Goal: Task Accomplishment & Management: Manage account settings

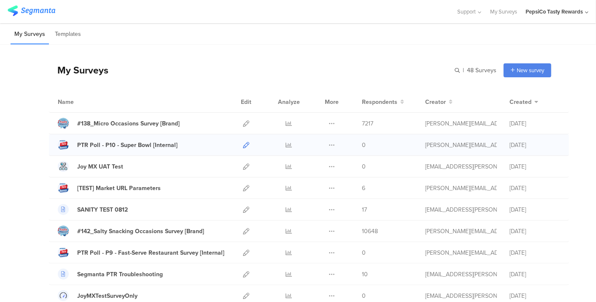
click at [243, 146] on icon at bounding box center [246, 145] width 6 height 6
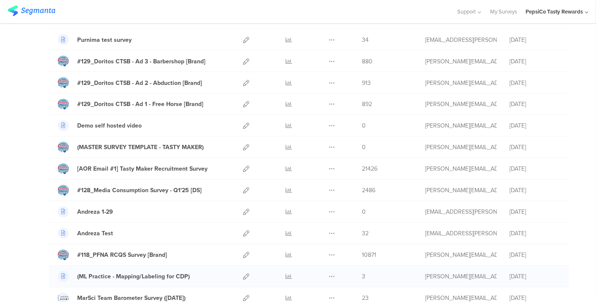
scroll to position [815, 0]
click at [329, 144] on icon at bounding box center [332, 147] width 6 height 6
click at [313, 161] on button "Duplicate" at bounding box center [315, 168] width 46 height 15
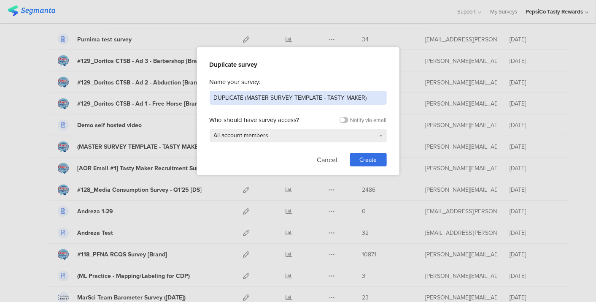
click at [276, 100] on input "DUPLICATE (MASTER SURVEY TEMPLATE - TASTY MAKER)" at bounding box center [298, 98] width 177 height 14
click at [318, 97] on input "#146_Internal Creative Testing Round 1 (Foods) [Internal]" at bounding box center [298, 98] width 177 height 14
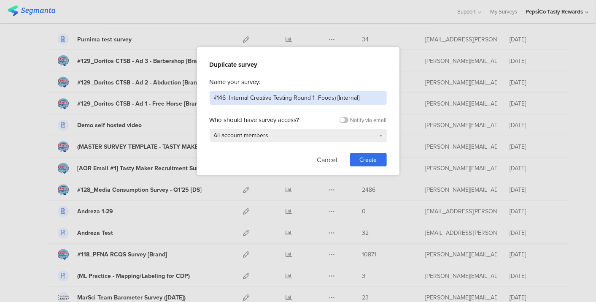
click at [334, 96] on input "#146_Internal Creative Testing Round 1_Foods) [Internal]" at bounding box center [298, 98] width 177 height 14
type input "#146_Internal Creative Testing Round 1_Foods [Internal]"
click at [367, 154] on div "Create" at bounding box center [368, 159] width 37 height 13
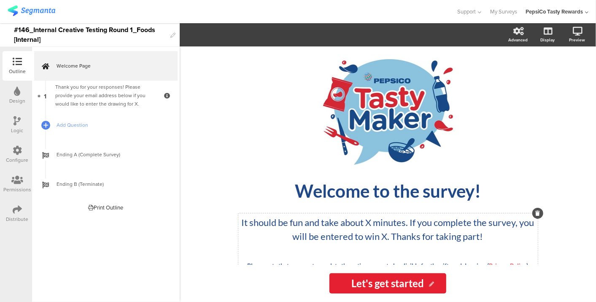
scroll to position [27, 0]
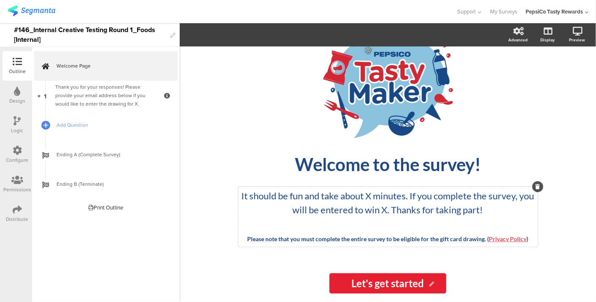
click at [391, 237] on div "It should be fun and take about X minutes. If you complete the survey, you will…" at bounding box center [388, 216] width 300 height 60
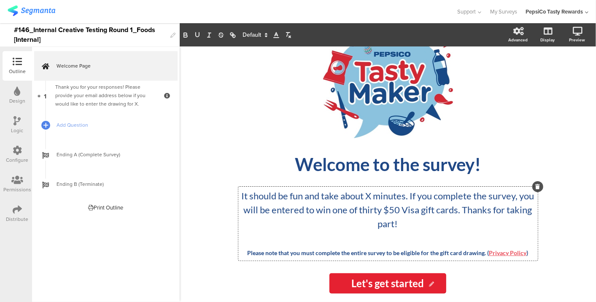
click at [353, 209] on p "It should be fun and take about X minutes. If you complete the survey, you will…" at bounding box center [387, 210] width 295 height 42
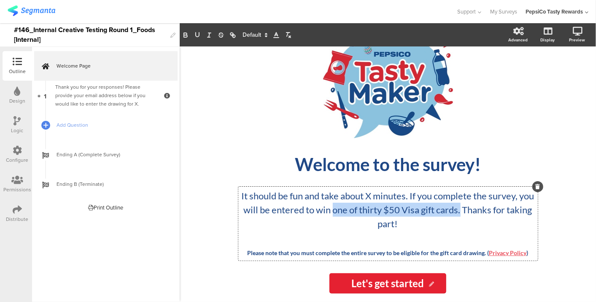
drag, startPoint x: 353, startPoint y: 209, endPoint x: 478, endPoint y: 208, distance: 124.9
click at [478, 208] on p "It should be fun and take about X minutes. If you complete the survey, you will…" at bounding box center [387, 210] width 295 height 42
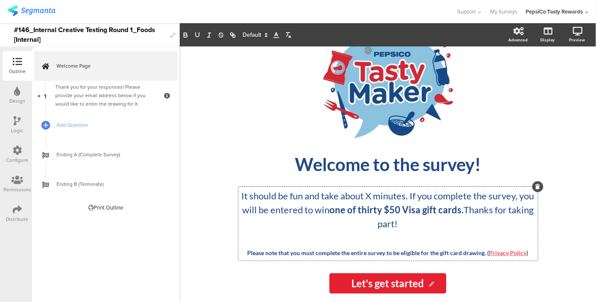
copy p "one of thirty $50 Visa gift cards."
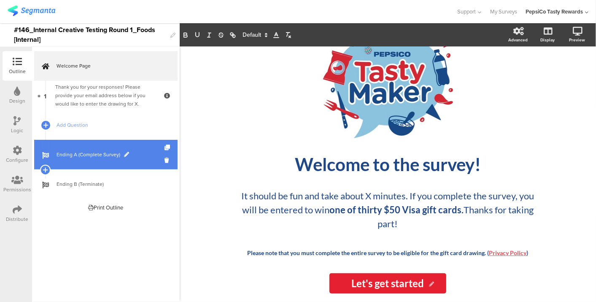
click at [113, 156] on span "Ending A (Complete Survey)" at bounding box center [111, 154] width 108 height 8
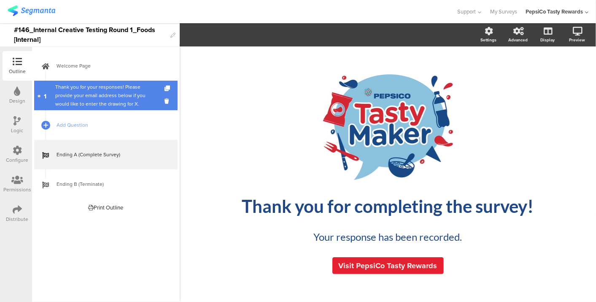
click at [104, 86] on div "Thank you for your responses! Please provide your email address below if you wo…" at bounding box center [105, 95] width 101 height 25
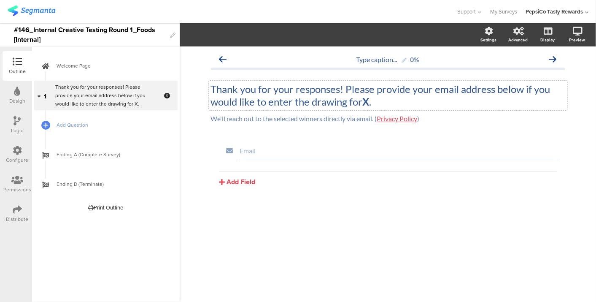
click at [368, 99] on div "Thank you for your responses! Please provide your email address below if you wo…" at bounding box center [388, 96] width 359 height 30
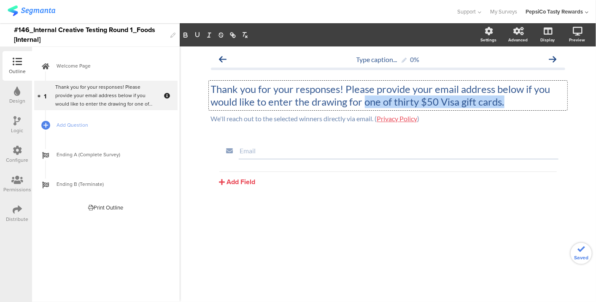
drag, startPoint x: 365, startPoint y: 102, endPoint x: 503, endPoint y: 103, distance: 138.4
click at [503, 103] on p "Thank you for your responses! Please provide your email address below if you wo…" at bounding box center [388, 95] width 354 height 25
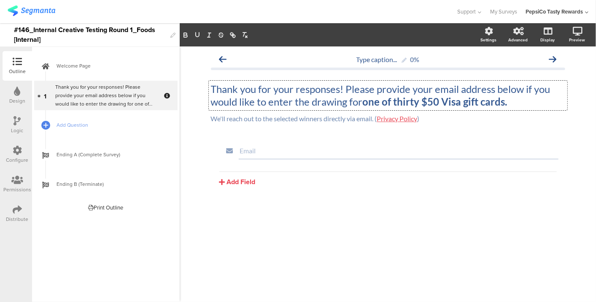
click at [503, 103] on strong "one of thirty $50 Visa gift cards." at bounding box center [435, 101] width 145 height 12
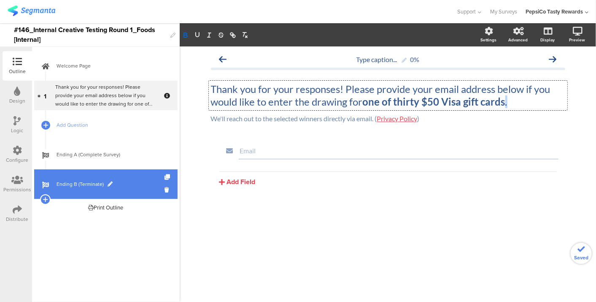
click at [83, 169] on link "Ending B (Terminate)" at bounding box center [105, 184] width 143 height 30
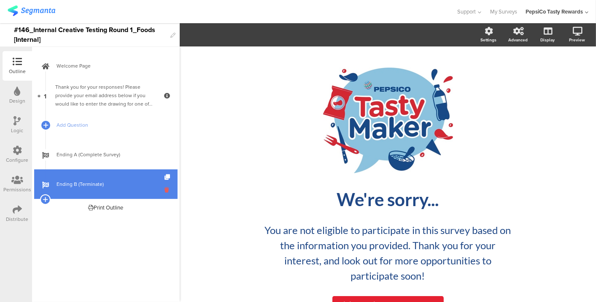
click at [167, 188] on icon at bounding box center [168, 190] width 7 height 8
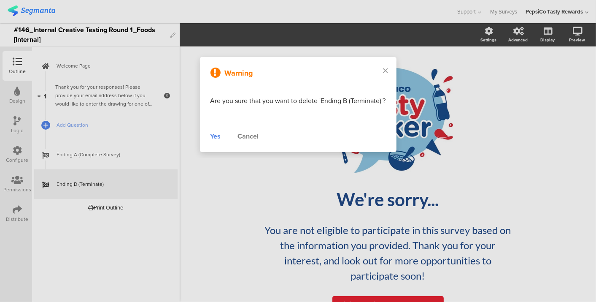
click at [216, 135] on div "Yes" at bounding box center [216, 136] width 11 height 10
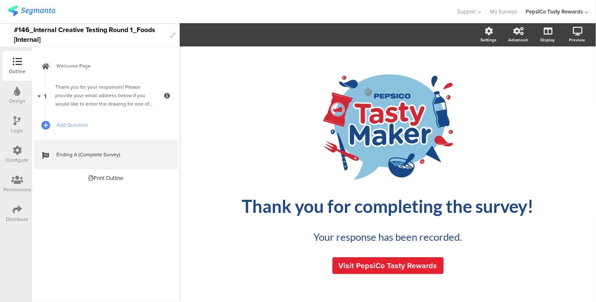
click at [12, 148] on div "Configure" at bounding box center [18, 155] width 30 height 30
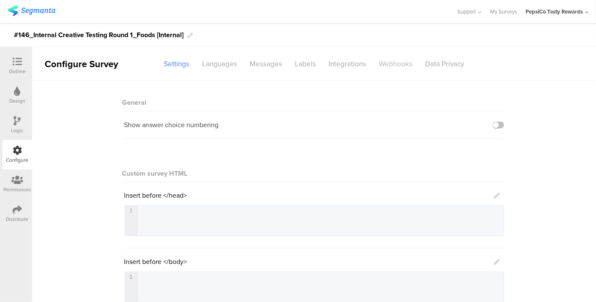
click at [380, 60] on div "Webhooks" at bounding box center [396, 64] width 46 height 15
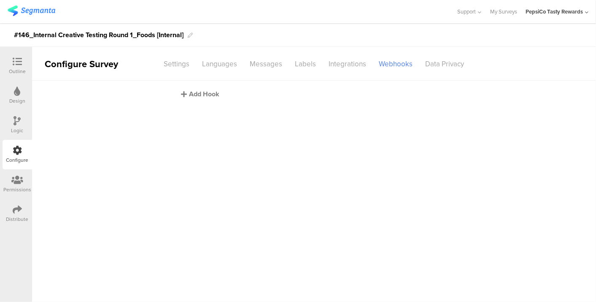
click at [197, 95] on div "Add Hook" at bounding box center [316, 94] width 270 height 10
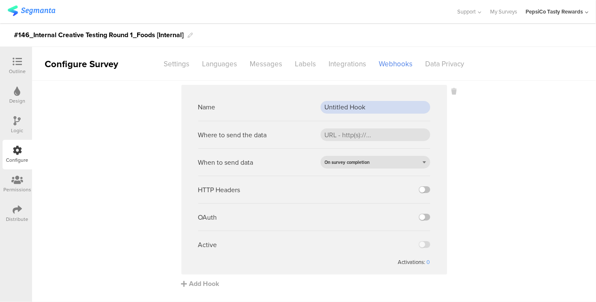
click at [358, 106] on input "Untitled Hook" at bounding box center [376, 107] width 110 height 13
type input "Prod Webhook"
click at [383, 132] on input "url" at bounding box center [376, 134] width 110 height 13
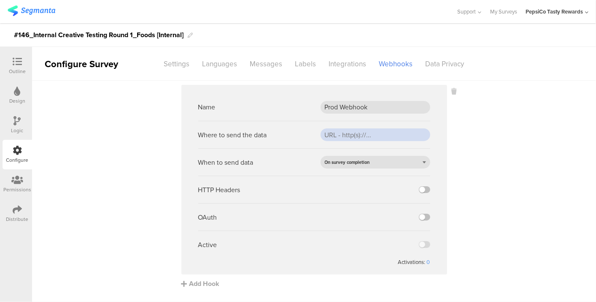
paste input "https://apim-na.mypepsico.com/cgf/eip/cdp-eip/v1/segmanta-intake"
type input "https://apim-na.mypepsico.com/cgf/eip/cdp-eip/v1/segmanta-intakehttps://apim-na…"
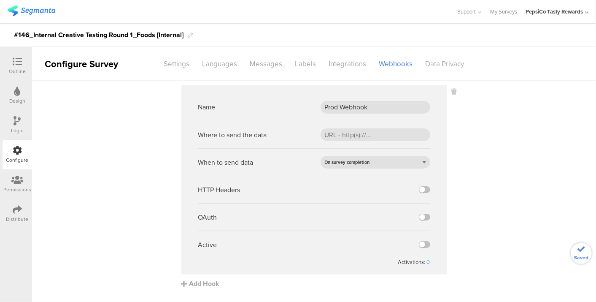
click at [365, 200] on div "HTTP Headers" at bounding box center [314, 188] width 232 height 27
click at [352, 134] on input "url" at bounding box center [376, 134] width 110 height 13
paste input "https://apim-na.mypepsico.com/cgf/eip/cdp-eip/v1/segmanta-intake"
type input "https://apim-na.mypepsico.com/cgf/eip/cdp-eip/v1/segmanta-intake"
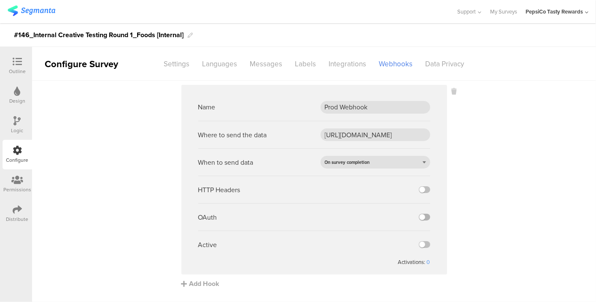
scroll to position [0, 0]
click at [421, 216] on label at bounding box center [424, 216] width 11 height 7
click at [0, 0] on input "checkbox" at bounding box center [0, 0] width 0 height 0
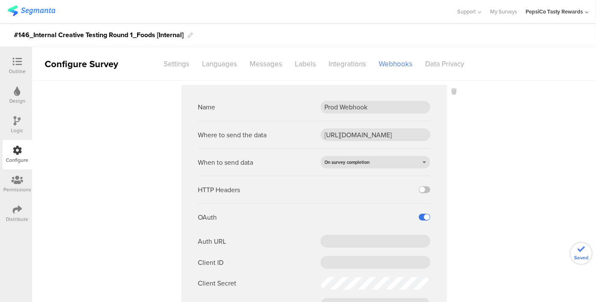
scroll to position [105, 0]
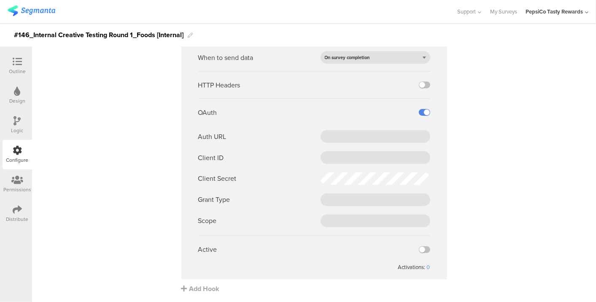
click at [335, 128] on ng-form "Name Prod Webhook Where to send the data https://apim-na.mypepsico.com/cgf/eip/…" at bounding box center [314, 130] width 232 height 282
click at [335, 135] on input "text" at bounding box center [376, 136] width 110 height 13
paste input "https://pepsico.okta.com/oauth2/default/v1/token"
type input "https://pepsico.okta.com/oauth2/default/v1/token"
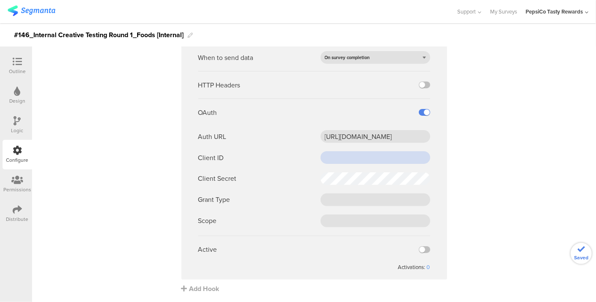
scroll to position [0, 0]
click at [326, 158] on input "text" at bounding box center [376, 157] width 110 height 13
paste input "0oa157f43unekJ8gx2p8"
type input "0oa157f43unekJ8gx2p8"
click at [282, 208] on div "Auth URL https://pepsico.okta.com/oauth2/default/v1/token Client ID 0oa157f43un…" at bounding box center [314, 178] width 232 height 97
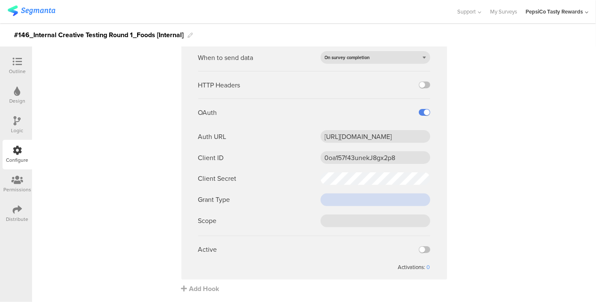
click at [340, 203] on input "text" at bounding box center [376, 199] width 110 height 13
paste input "client_credentials"
type input "client_credentials"
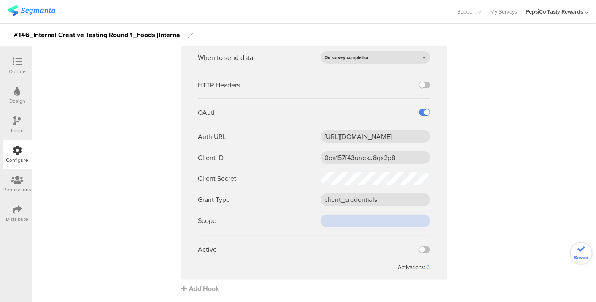
click at [335, 217] on input "text" at bounding box center [376, 220] width 110 height 13
paste input "cdp-segmanta"
type input "cdp-segmanta"
click at [419, 249] on label at bounding box center [424, 249] width 11 height 7
click at [0, 0] on input "checkbox" at bounding box center [0, 0] width 0 height 0
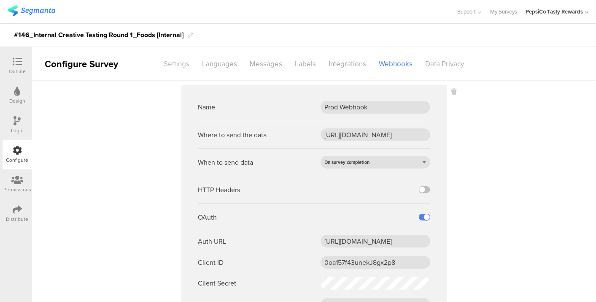
click at [167, 61] on div "Settings" at bounding box center [177, 64] width 38 height 15
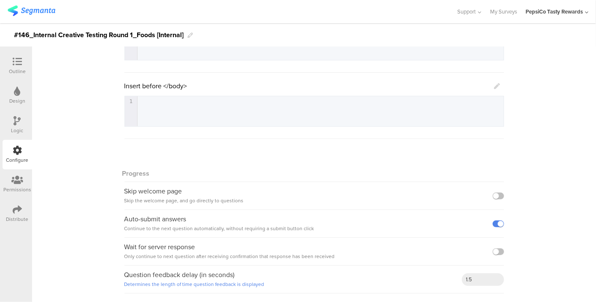
scroll to position [175, 0]
click at [20, 206] on icon at bounding box center [17, 209] width 9 height 9
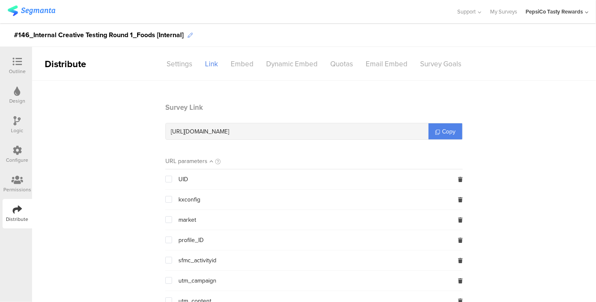
click at [190, 37] on icon at bounding box center [190, 35] width 5 height 5
click at [145, 38] on div "#146_Internal Creative Testing Round 1_Foods [Internal]" at bounding box center [99, 34] width 170 height 13
click at [155, 35] on div "#146_Internal Creative Testing Round 1_Foods [Internal]" at bounding box center [99, 34] width 170 height 13
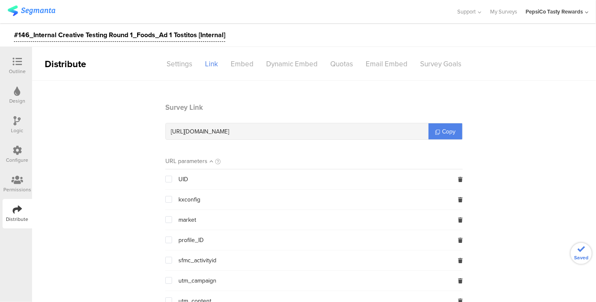
click at [175, 34] on div "#146_Internal Creative Testing Round 1_Foods_Ad 1 Tostitos [Internal]" at bounding box center [119, 34] width 211 height 13
click at [270, 34] on div "#146_Internal Creative Testing Round 1_Foods_Ad 1-Tostitos [Internal]" at bounding box center [298, 35] width 596 height 24
click at [159, 37] on div "#146_Internal Creative Testing Round 1_Foods_Ad 1-Tostitos [Internal]" at bounding box center [120, 34] width 212 height 13
click at [153, 35] on div "#146_Internal Creative Testing Round 1_Ad 1-Tostitos [Internal]" at bounding box center [108, 34] width 189 height 13
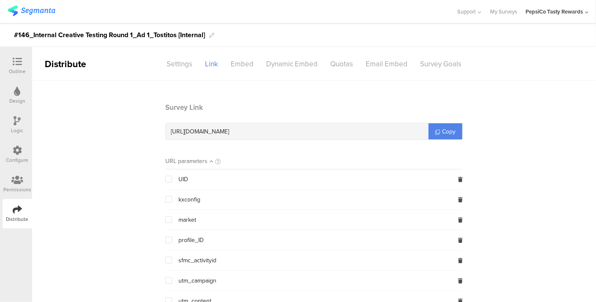
click at [256, 34] on div "#146_Internal Creative Testing Round 1_Ad 1_Tostitos [Internal]" at bounding box center [298, 35] width 596 height 24
click at [3, 60] on div "Outline" at bounding box center [18, 66] width 30 height 30
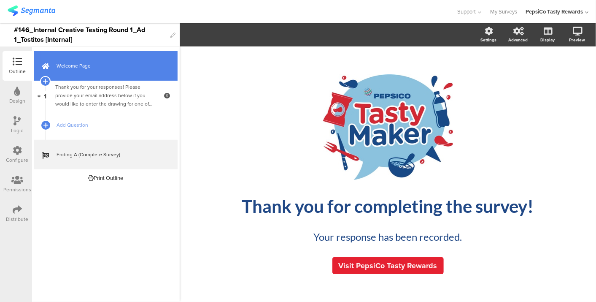
click at [78, 64] on span "Welcome Page" at bounding box center [111, 66] width 108 height 8
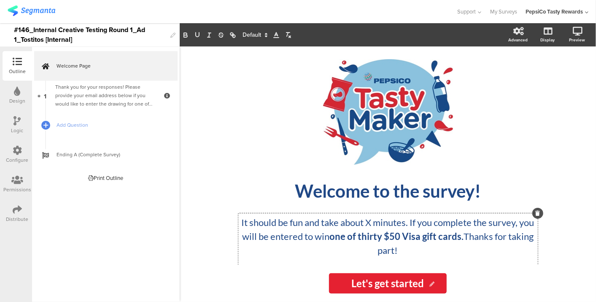
scroll to position [41, 0]
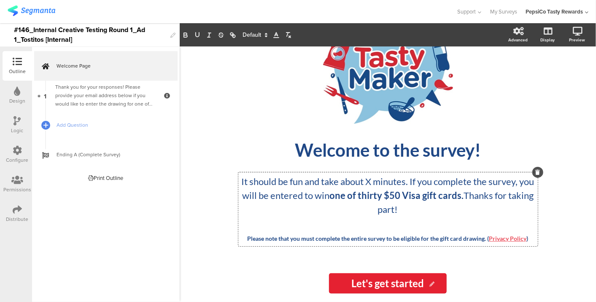
click at [375, 217] on div "It should be fun and take about X minutes. If you complete the survey, you will…" at bounding box center [388, 209] width 300 height 74
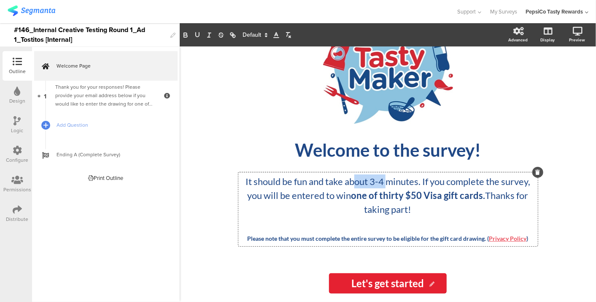
drag, startPoint x: 383, startPoint y: 180, endPoint x: 350, endPoint y: 170, distance: 34.3
click at [350, 170] on div "/ Welcome to the survey! Welcome to the survey! It should be fun and take about…" at bounding box center [388, 135] width 312 height 234
click at [231, 133] on div "/ Welcome to the survey! Welcome to the survey! It should be fun and take about…" at bounding box center [387, 155] width 337 height 218
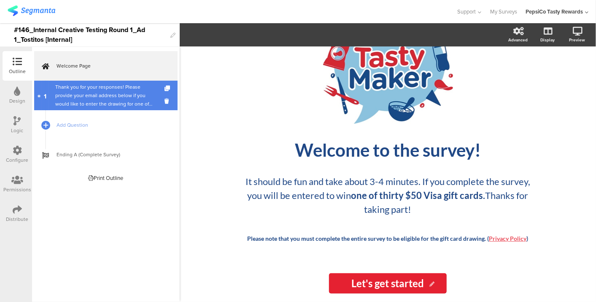
click at [75, 88] on div "Thank you for your responses! Please provide your email address below if you wo…" at bounding box center [105, 95] width 101 height 25
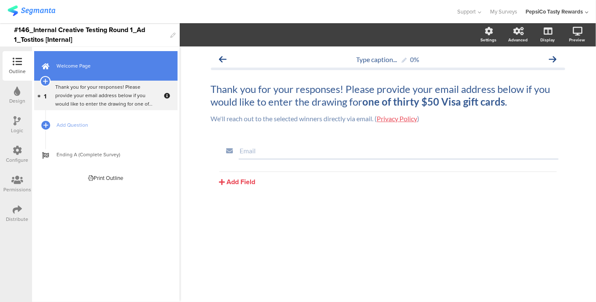
click at [96, 72] on link "Welcome Page" at bounding box center [105, 66] width 143 height 30
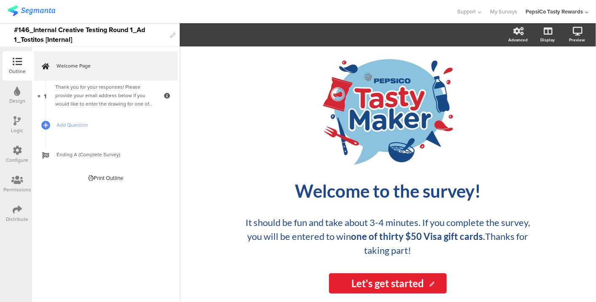
click at [17, 15] on img at bounding box center [32, 10] width 48 height 11
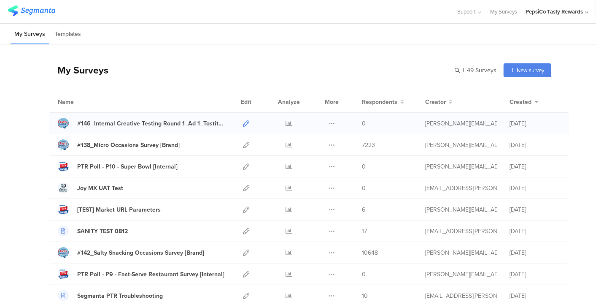
click at [243, 123] on icon at bounding box center [246, 123] width 6 height 6
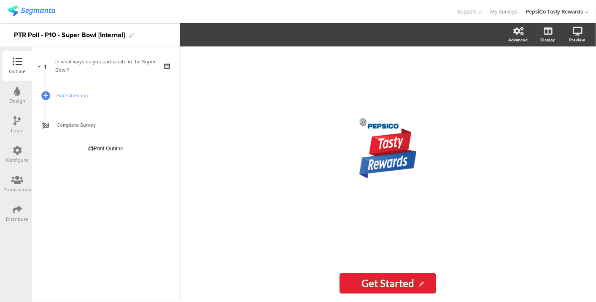
click at [19, 154] on icon at bounding box center [17, 150] width 9 height 9
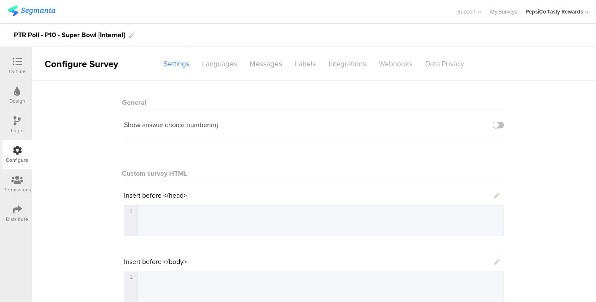
click at [391, 70] on div "Webhooks" at bounding box center [396, 64] width 46 height 15
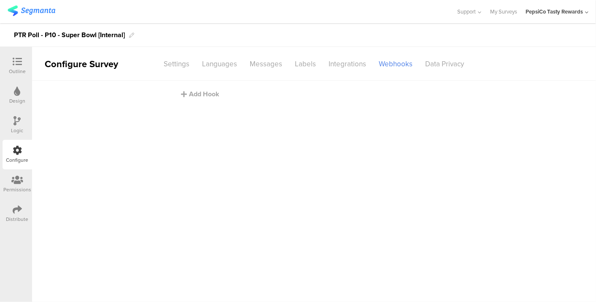
click at [377, 18] on div at bounding box center [228, 12] width 441 height 14
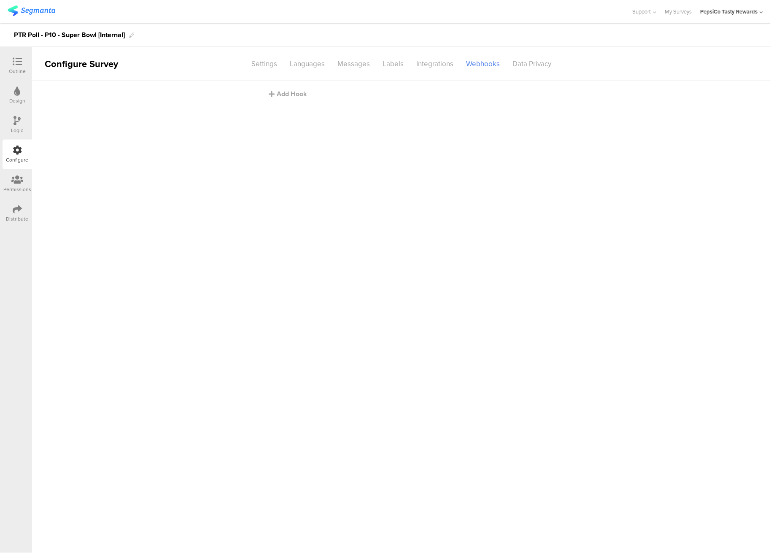
click at [286, 100] on main "Add Hook" at bounding box center [401, 317] width 739 height 472
click at [286, 94] on div "Add Hook" at bounding box center [404, 94] width 270 height 10
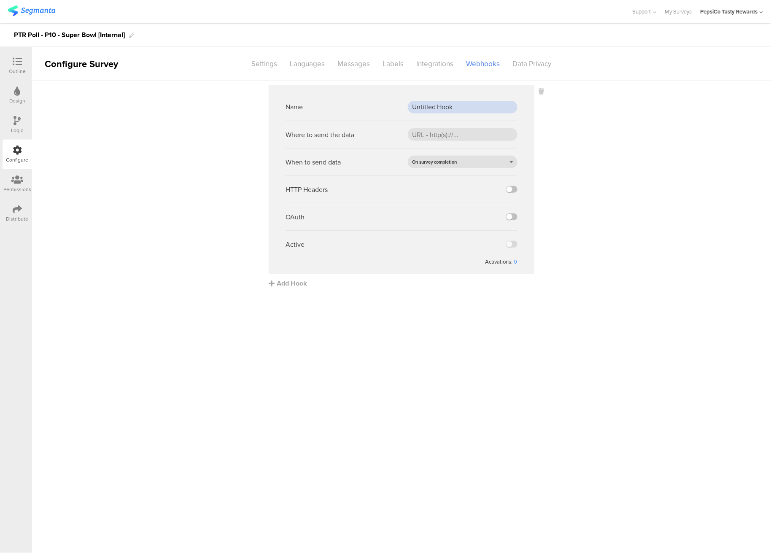
click at [475, 107] on input "Untitled Hook" at bounding box center [463, 107] width 110 height 13
type input "Prod Webhook"
click at [462, 140] on input "url" at bounding box center [463, 134] width 110 height 13
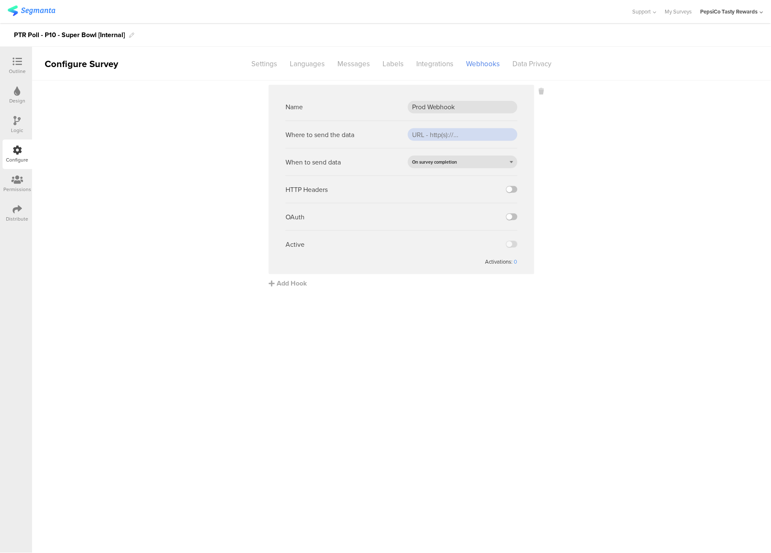
paste input "[URL][DOMAIN_NAME]"
type input "[URL][DOMAIN_NAME]"
click at [511, 218] on label at bounding box center [511, 216] width 11 height 7
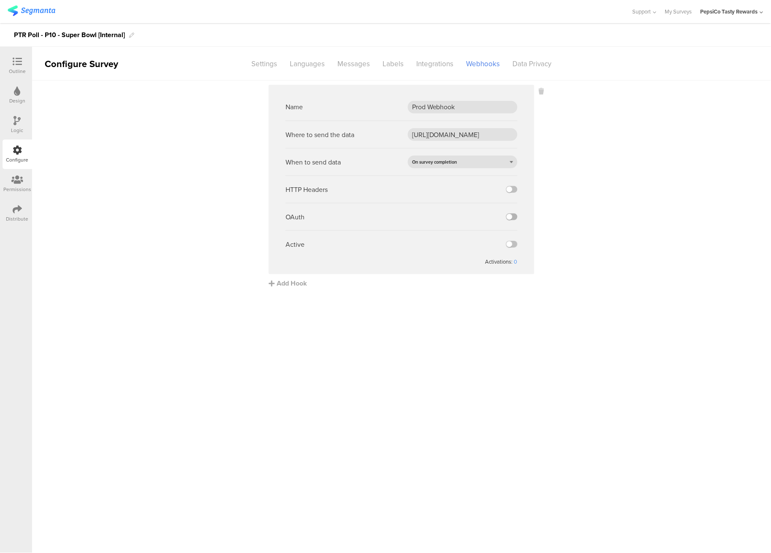
click at [0, 0] on input "checkbox" at bounding box center [0, 0] width 0 height 0
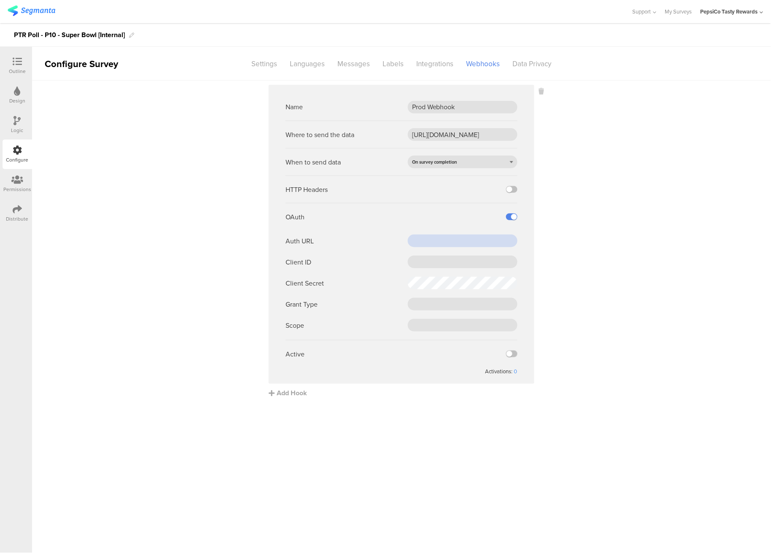
click at [431, 235] on input "text" at bounding box center [463, 241] width 110 height 13
paste input "[URL][DOMAIN_NAME]"
type input "[URL][DOMAIN_NAME]"
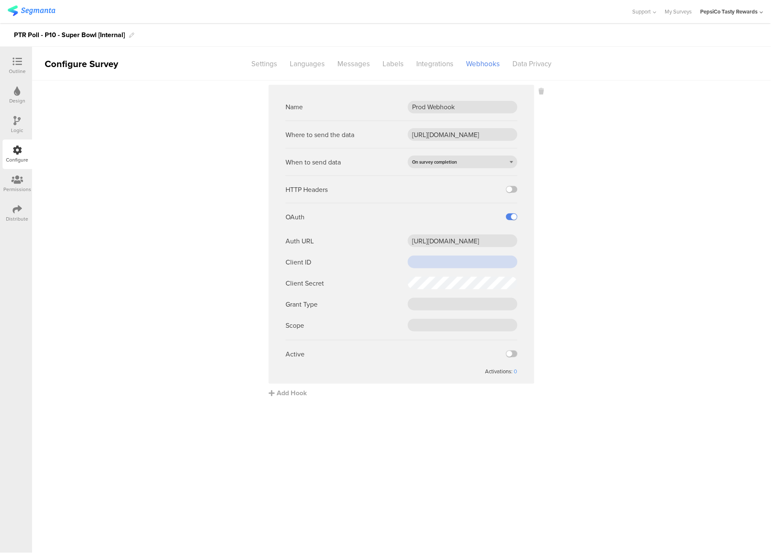
click at [456, 260] on input "text" at bounding box center [463, 262] width 110 height 13
paste input "0oa157f43unekJ8gx2p8"
type input "0oa157f43unekJ8gx2p8"
click at [422, 305] on input "text" at bounding box center [463, 304] width 110 height 13
paste input "client_credentials"
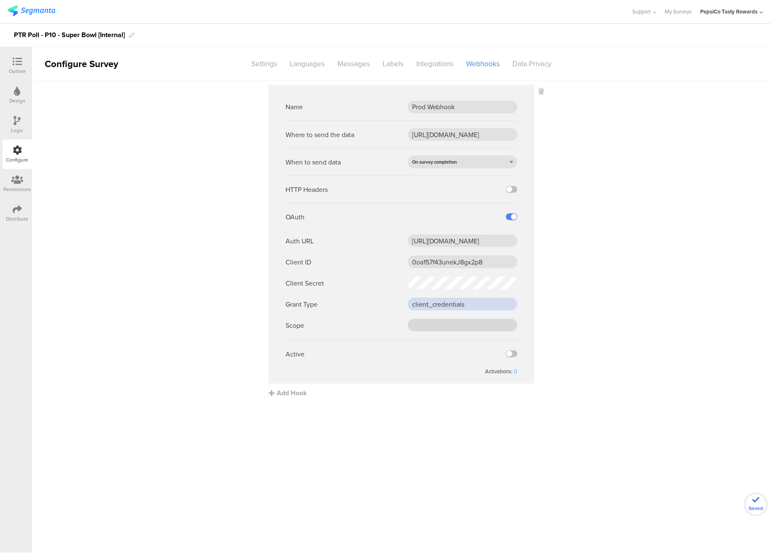
type input "client_credentials"
click at [414, 327] on input "text" at bounding box center [463, 325] width 110 height 13
click at [489, 329] on input "text" at bounding box center [463, 325] width 110 height 13
paste input "cdp-[GEOGRAPHIC_DATA]"
type input "cdp-[GEOGRAPHIC_DATA]"
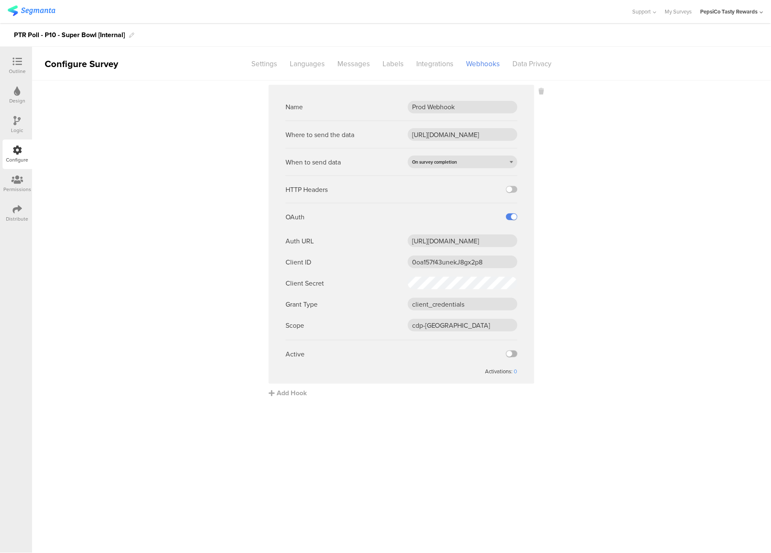
click at [512, 356] on label at bounding box center [511, 354] width 11 height 7
click at [0, 0] on input "checkbox" at bounding box center [0, 0] width 0 height 0
click at [187, 166] on sg-webhook-settings "Name Prod Webhook Where to send the data https://apim-na.mypepsico.com/cgf/eip/…" at bounding box center [401, 241] width 739 height 313
click at [17, 61] on icon at bounding box center [17, 61] width 9 height 9
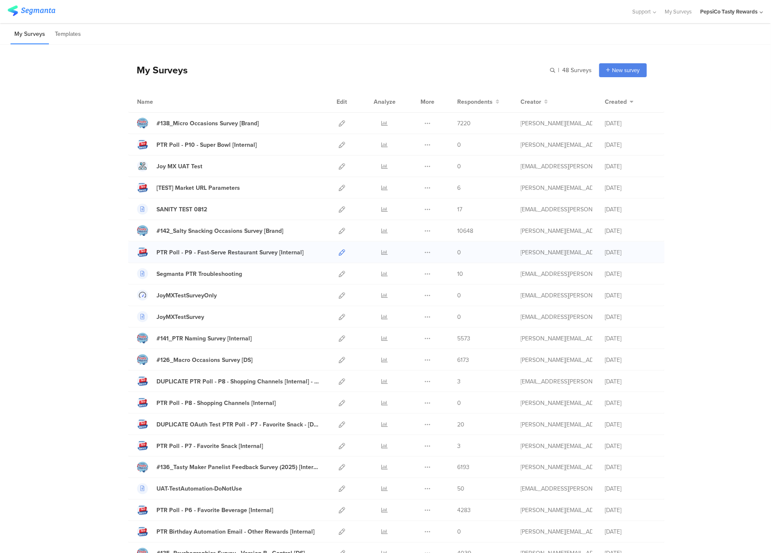
click at [340, 251] on icon at bounding box center [342, 252] width 6 height 6
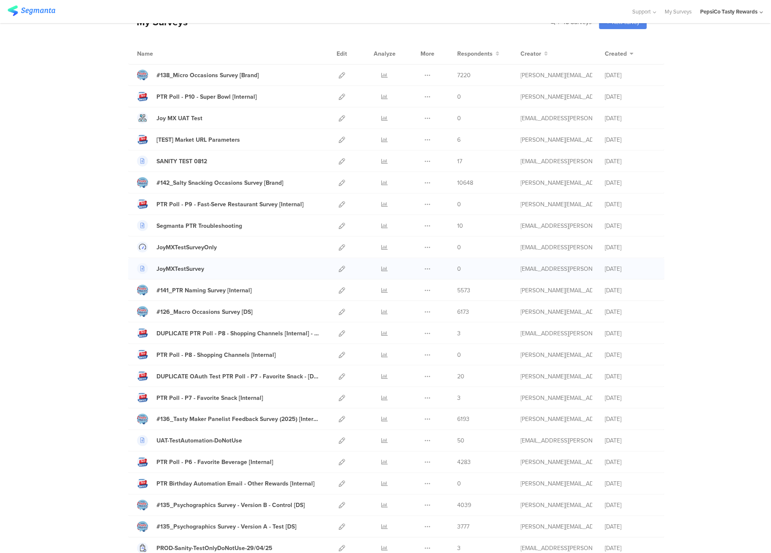
scroll to position [49, 0]
click at [339, 355] on icon at bounding box center [342, 354] width 6 height 6
click at [339, 399] on icon at bounding box center [342, 397] width 6 height 6
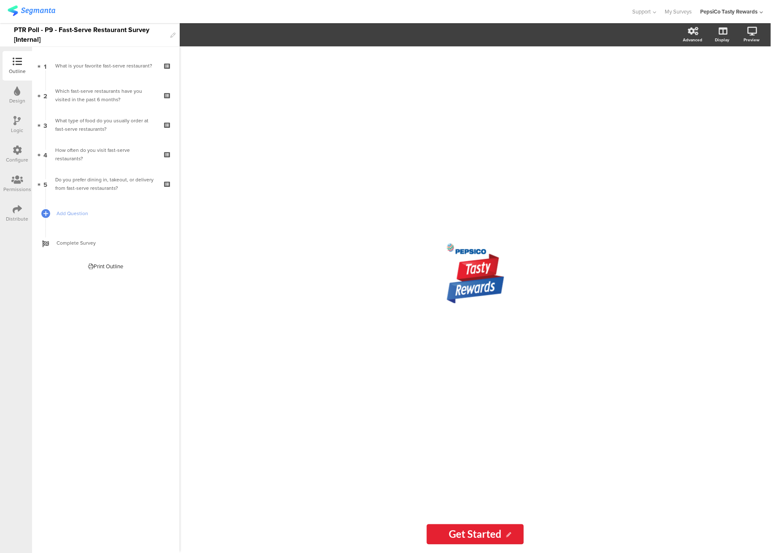
click at [13, 155] on div at bounding box center [17, 151] width 9 height 11
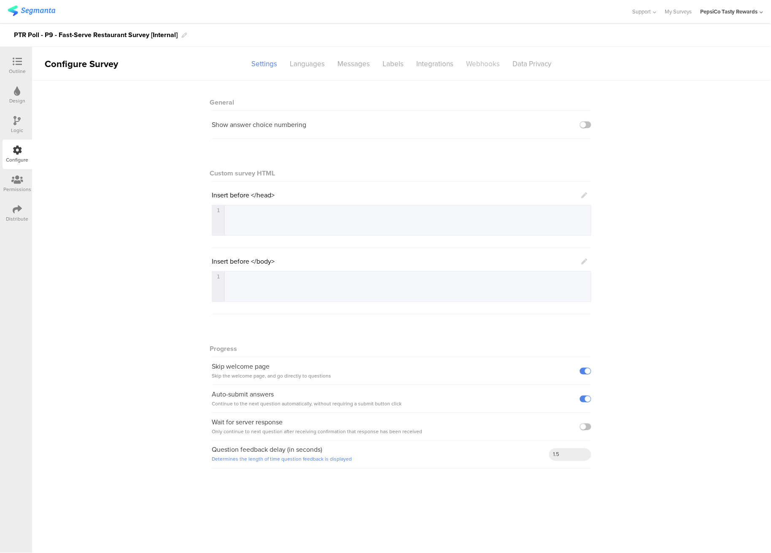
click at [479, 65] on div "Webhooks" at bounding box center [483, 64] width 46 height 15
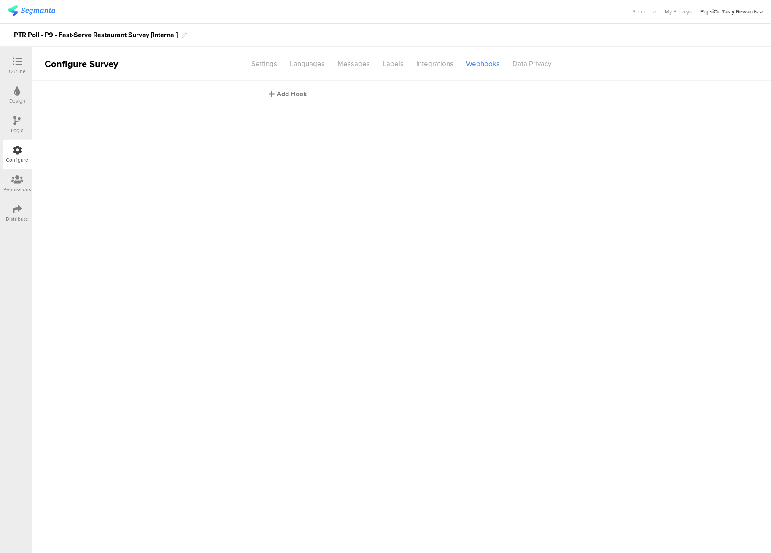
click at [281, 96] on div "Add Hook" at bounding box center [404, 94] width 270 height 10
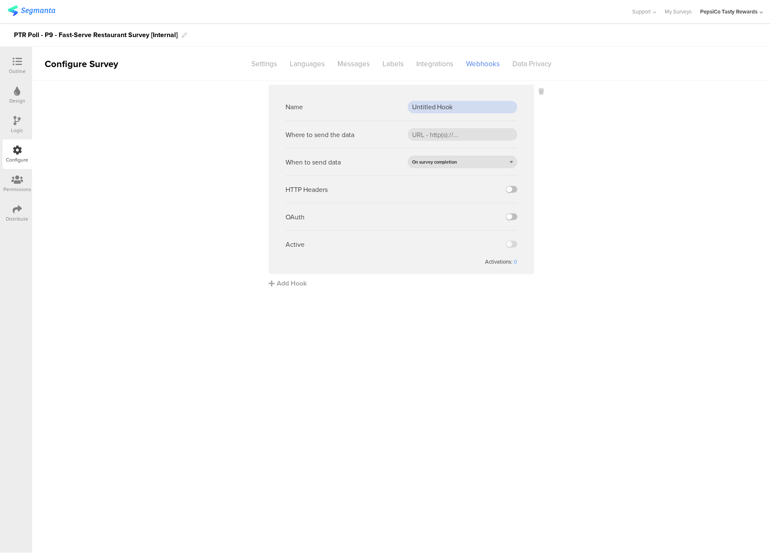
click at [440, 106] on input "Untitled Hook" at bounding box center [463, 107] width 110 height 13
type input "Prod Webhook"
click at [462, 131] on input "url" at bounding box center [463, 134] width 110 height 13
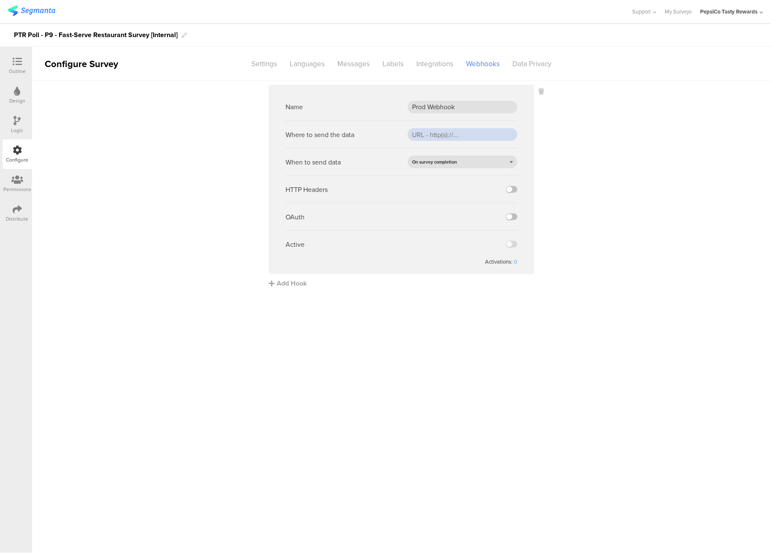
paste input "[URL][DOMAIN_NAME]"
type input "[URL][DOMAIN_NAME]"
click at [507, 218] on label at bounding box center [511, 216] width 11 height 7
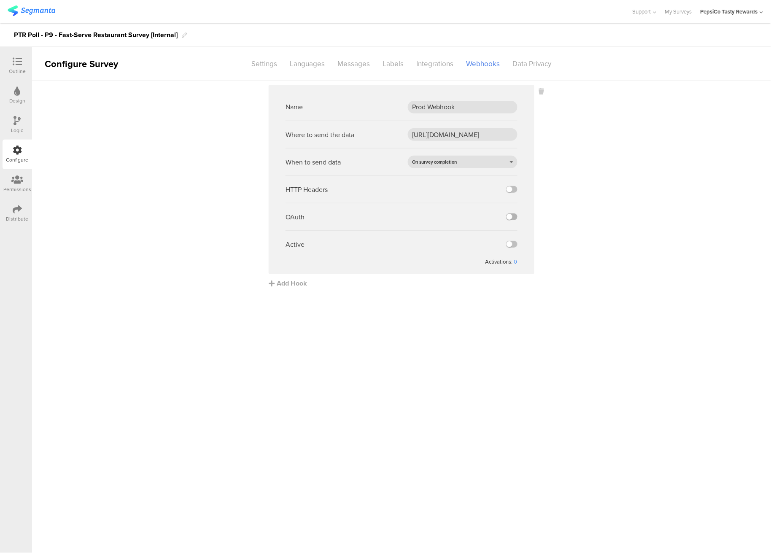
click at [0, 0] on input "checkbox" at bounding box center [0, 0] width 0 height 0
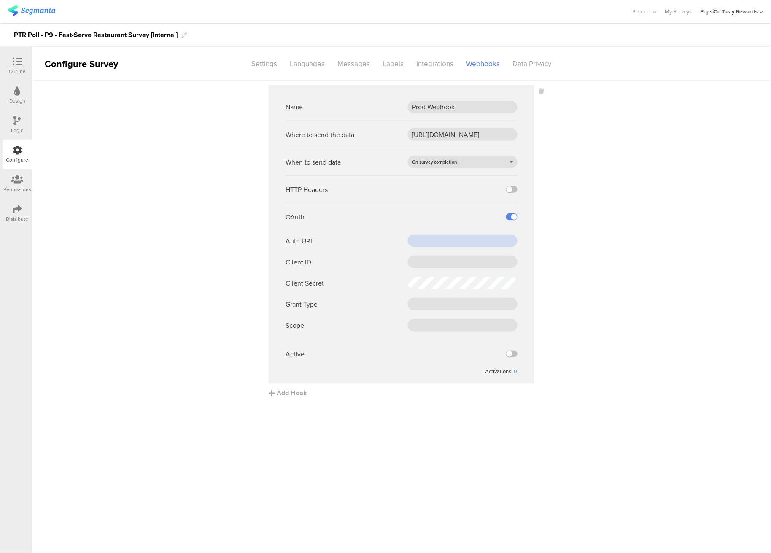
click at [460, 239] on input "text" at bounding box center [463, 241] width 110 height 13
paste input "[URL][DOMAIN_NAME]"
type input "[URL][DOMAIN_NAME]"
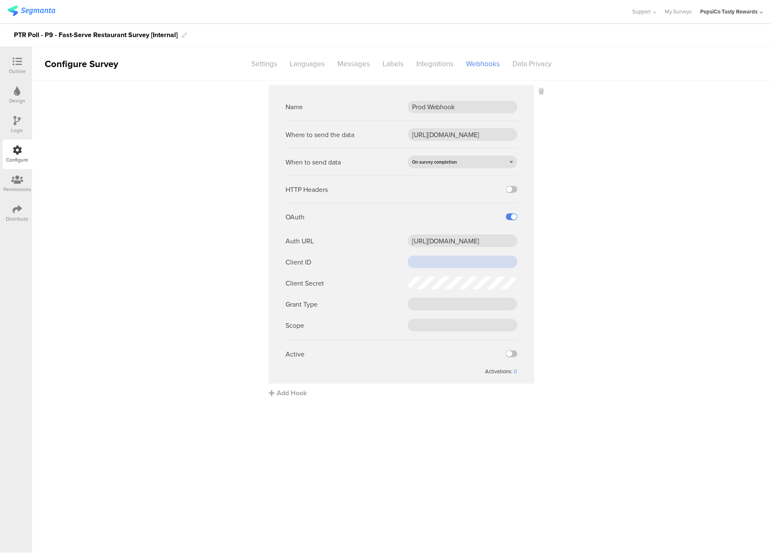
click at [421, 256] on input "text" at bounding box center [463, 262] width 110 height 13
paste input "0oa157f43unekJ8gx2p8"
type input "0oa157f43unekJ8gx2p8"
click at [449, 306] on input "text" at bounding box center [463, 304] width 110 height 13
paste input "client_credentials"
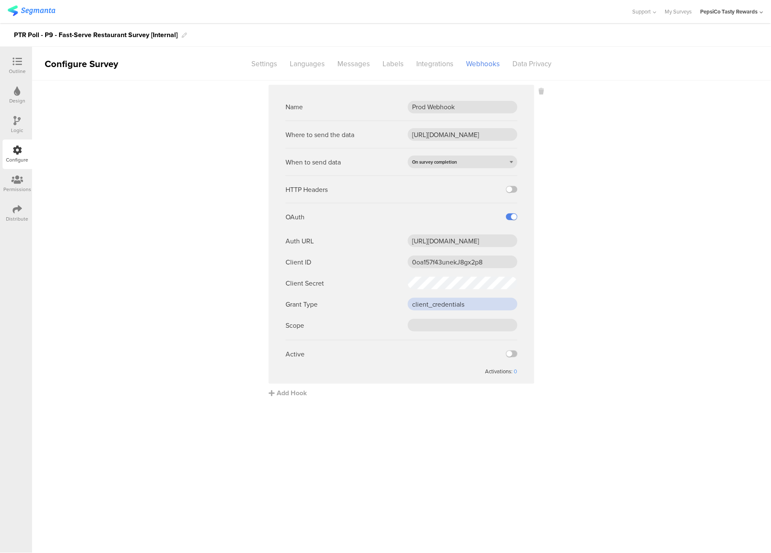
type input "client_credentials"
click at [446, 328] on input "text" at bounding box center [463, 325] width 110 height 13
paste input "cdp-[GEOGRAPHIC_DATA]"
type input "cdp-[GEOGRAPHIC_DATA]"
click at [509, 359] on div "Active" at bounding box center [402, 353] width 232 height 27
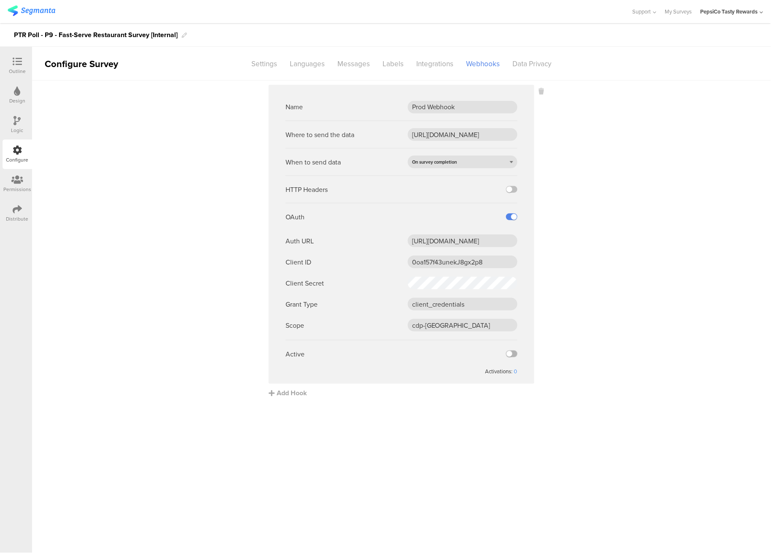
click at [509, 356] on label at bounding box center [511, 354] width 11 height 7
click at [0, 0] on input "checkbox" at bounding box center [0, 0] width 0 height 0
click at [19, 56] on div "Outline" at bounding box center [18, 66] width 30 height 30
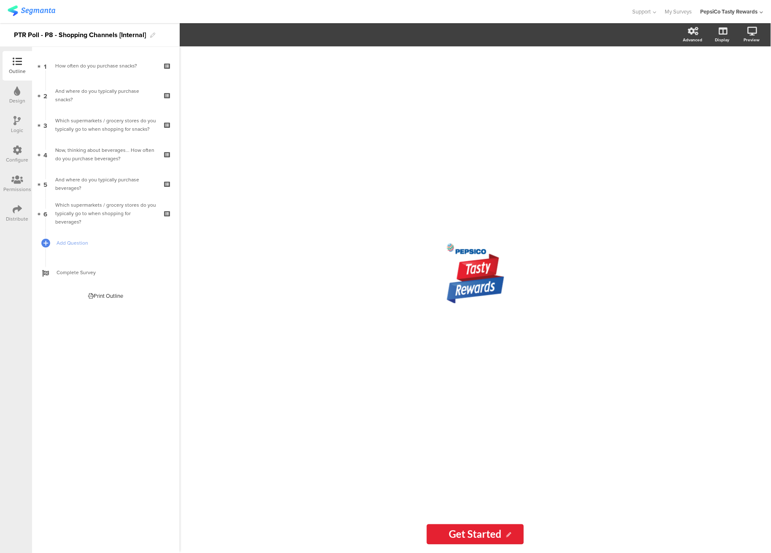
click at [11, 149] on div "Configure" at bounding box center [18, 155] width 30 height 30
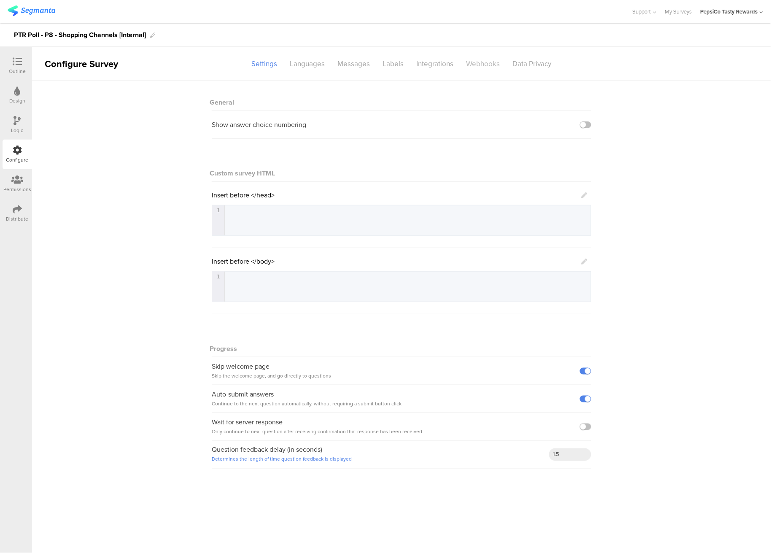
click at [466, 58] on div "Webhooks" at bounding box center [483, 64] width 46 height 15
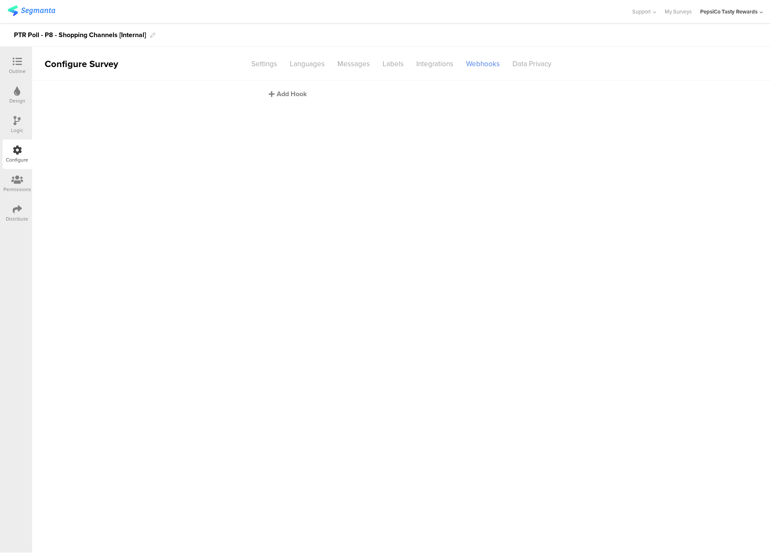
click at [274, 92] on icon at bounding box center [272, 94] width 6 height 7
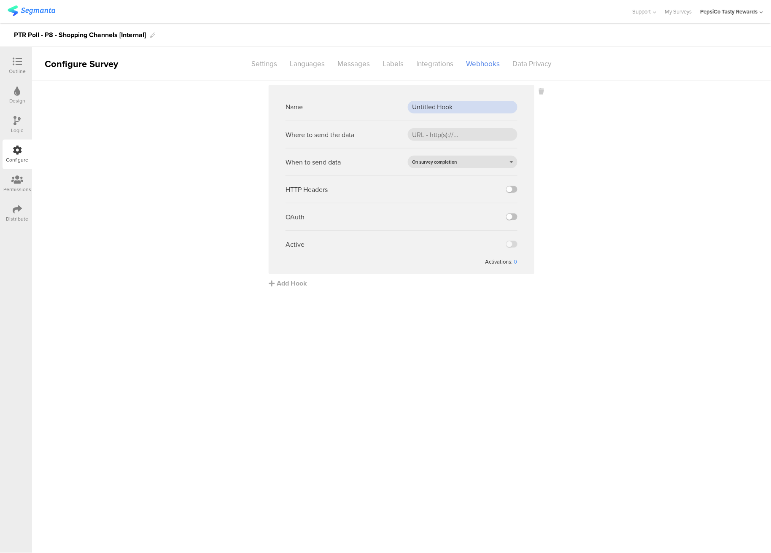
click at [463, 108] on input "Untitled Hook" at bounding box center [463, 107] width 110 height 13
paste input "Prod Webh"
type input "Prod Webhook"
click at [462, 126] on div "Where to send the data" at bounding box center [402, 134] width 232 height 27
click at [460, 135] on input "url" at bounding box center [463, 134] width 110 height 13
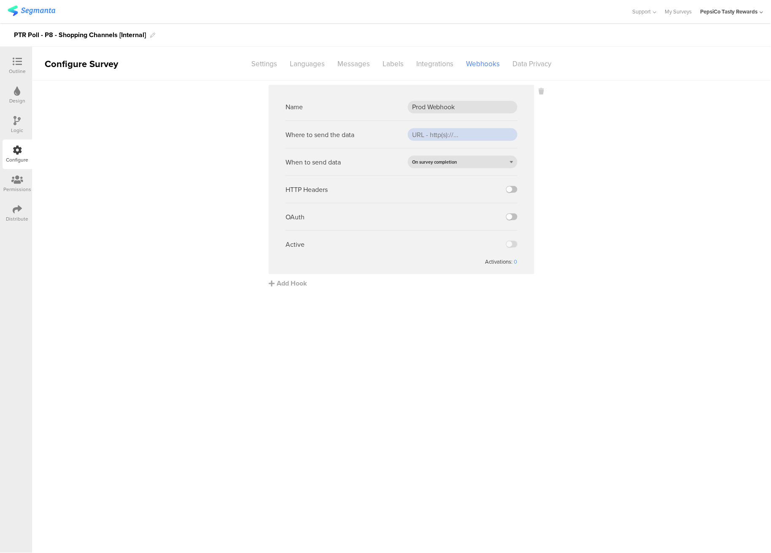
paste input "[URL][DOMAIN_NAME]"
type input "[URL][DOMAIN_NAME]"
click at [511, 218] on label at bounding box center [511, 216] width 11 height 7
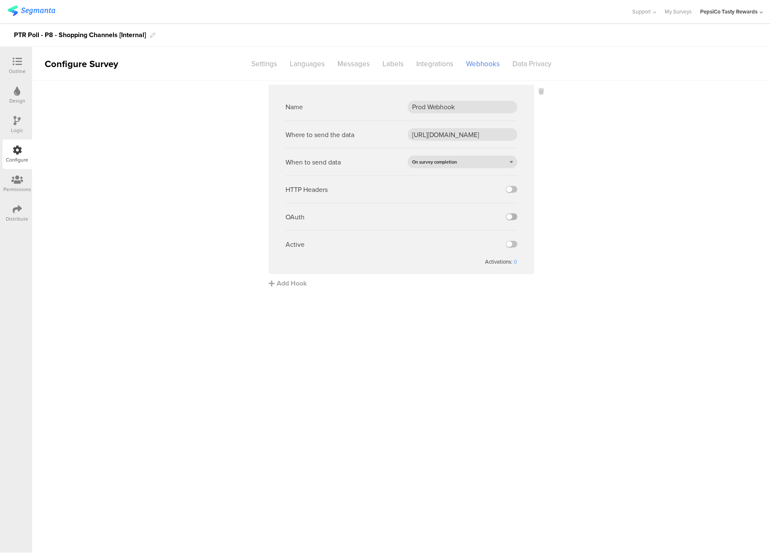
click at [0, 0] on input "checkbox" at bounding box center [0, 0] width 0 height 0
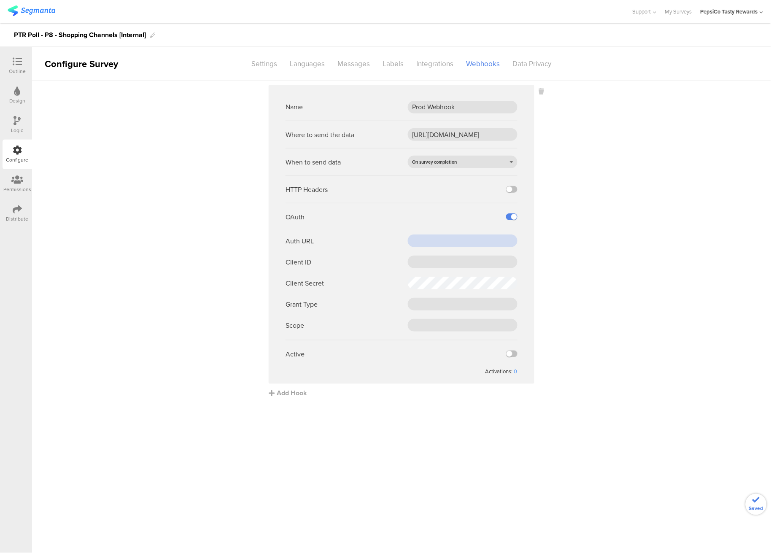
click at [487, 235] on input "text" at bounding box center [463, 241] width 110 height 13
paste input "[URL][DOMAIN_NAME]"
type input "[URL][DOMAIN_NAME]"
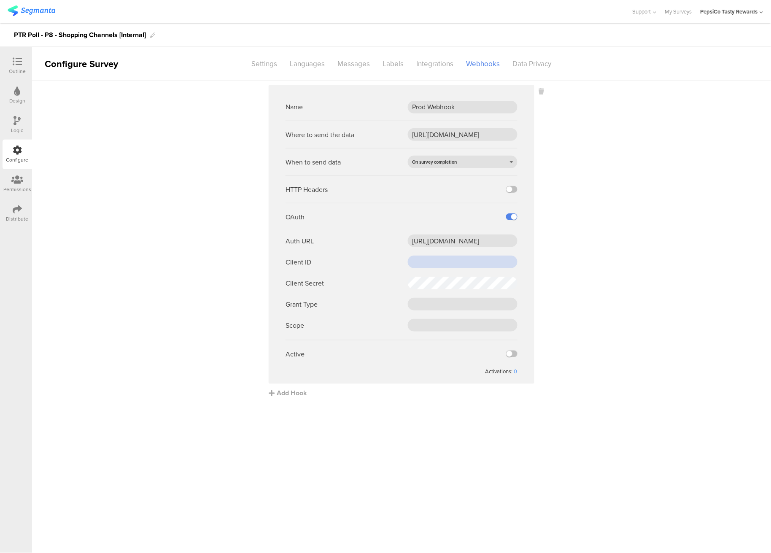
click at [461, 263] on input "text" at bounding box center [463, 262] width 110 height 13
paste input "0oa157f43unekJ8gx2p8"
type input "0oa157f43unekJ8gx2p8"
click at [449, 304] on input "text" at bounding box center [463, 304] width 110 height 13
paste input "client_credentials"
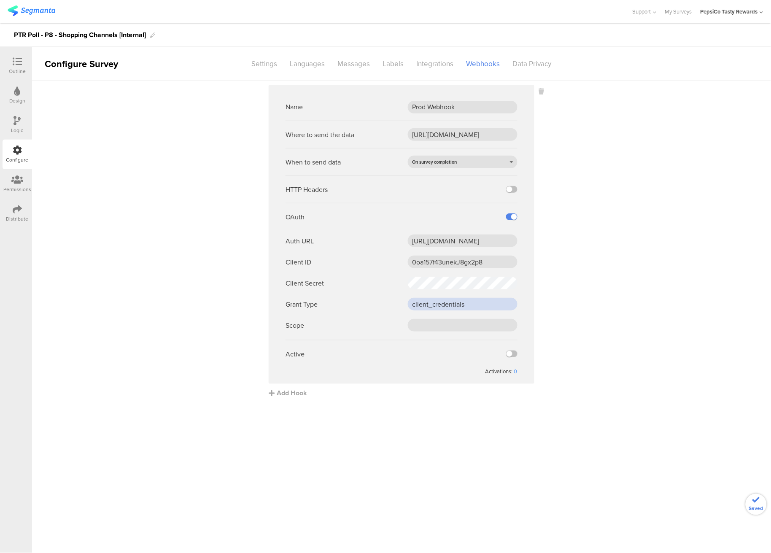
type input "client_credentials"
click at [435, 325] on input "text" at bounding box center [463, 325] width 110 height 13
paste input "cdp-[GEOGRAPHIC_DATA]"
type input "cdp-[GEOGRAPHIC_DATA]"
click at [511, 351] on label at bounding box center [511, 354] width 11 height 7
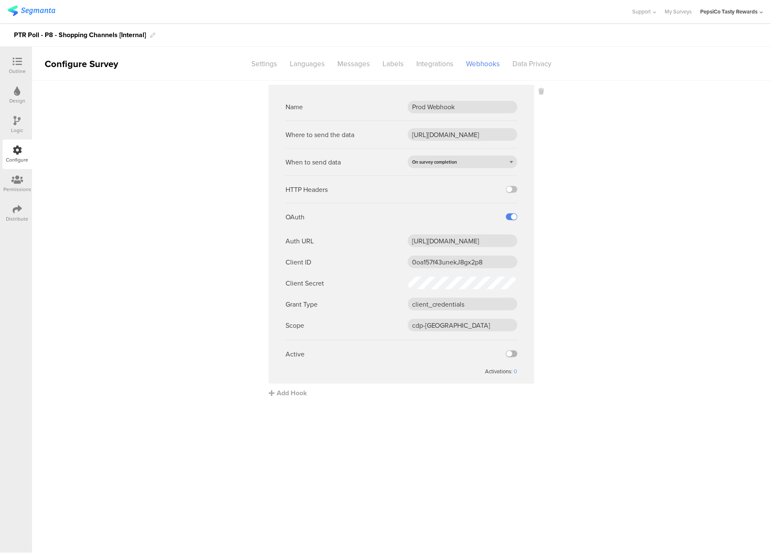
click at [0, 0] on input "checkbox" at bounding box center [0, 0] width 0 height 0
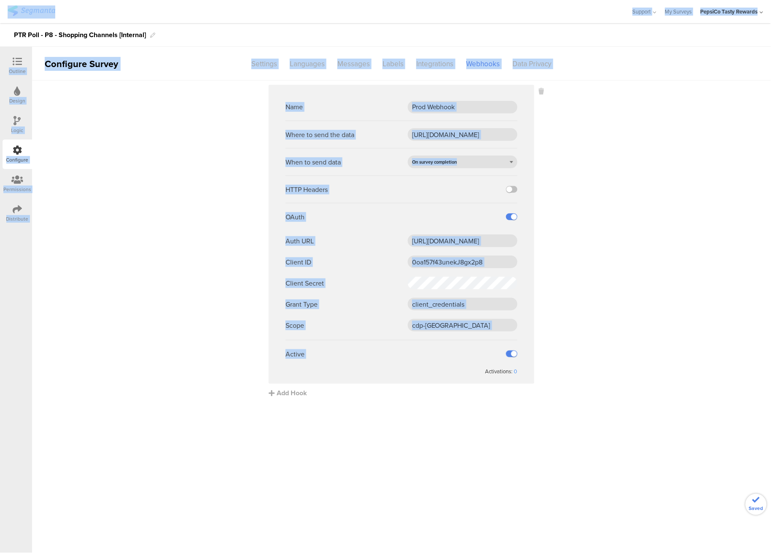
drag, startPoint x: 511, startPoint y: 351, endPoint x: 217, endPoint y: -61, distance: 505.7
click at [217, 0] on html "You are using an unsupported version of Internet Explorer. Unsupported browsers…" at bounding box center [385, 276] width 771 height 553
click at [15, 68] on div "Outline" at bounding box center [17, 71] width 17 height 8
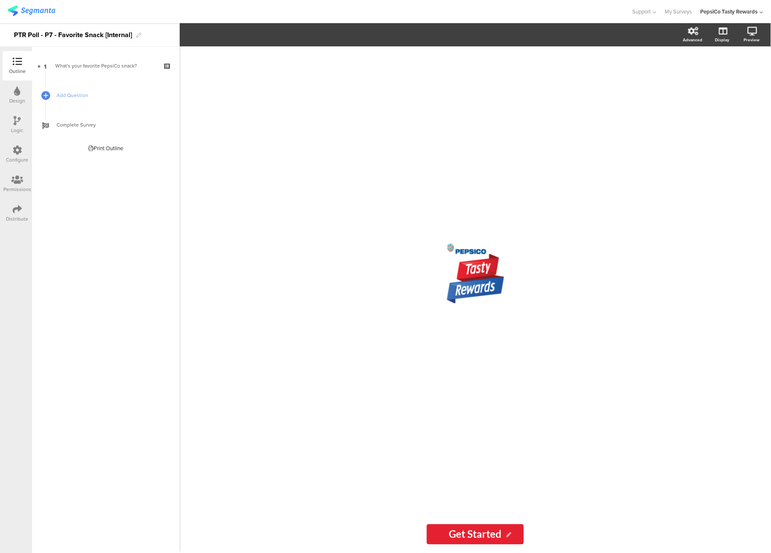
click at [17, 156] on div "Configure" at bounding box center [17, 160] width 22 height 8
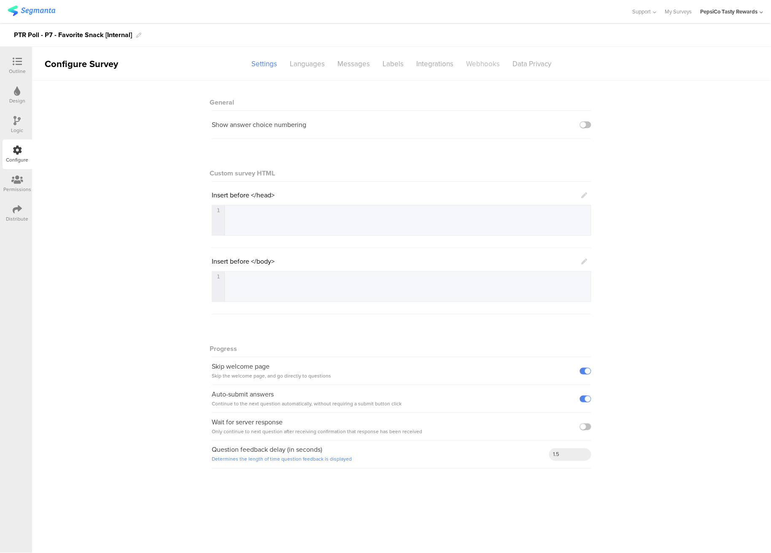
click at [487, 60] on div "Webhooks" at bounding box center [483, 64] width 46 height 15
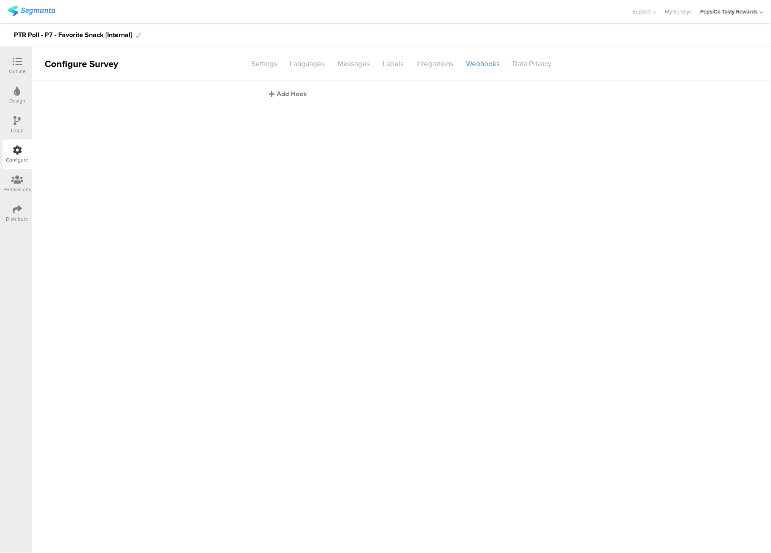
click at [281, 94] on div "Add Hook" at bounding box center [404, 94] width 270 height 10
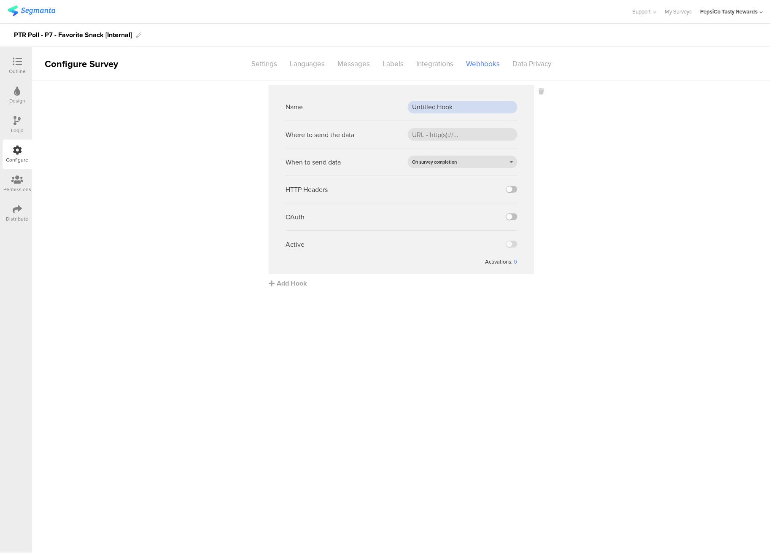
click at [445, 108] on input "Untitled Hook" at bounding box center [463, 107] width 110 height 13
paste input "Prod Webh"
type input "Prod Webhook"
click at [432, 132] on input "url" at bounding box center [463, 134] width 110 height 13
paste input "[URL][DOMAIN_NAME]"
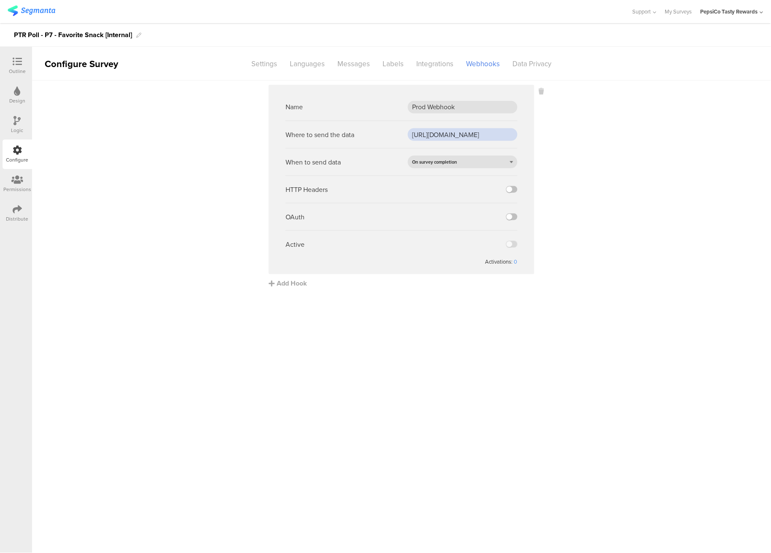
scroll to position [0, 95]
type input "[URL][DOMAIN_NAME]"
click at [587, 158] on sg-webhook-settings "Name Prod Webhook Where to send the data https://apim-na.mypepsico.com/cgf/eip/…" at bounding box center [401, 186] width 739 height 203
click at [511, 216] on label at bounding box center [511, 216] width 11 height 7
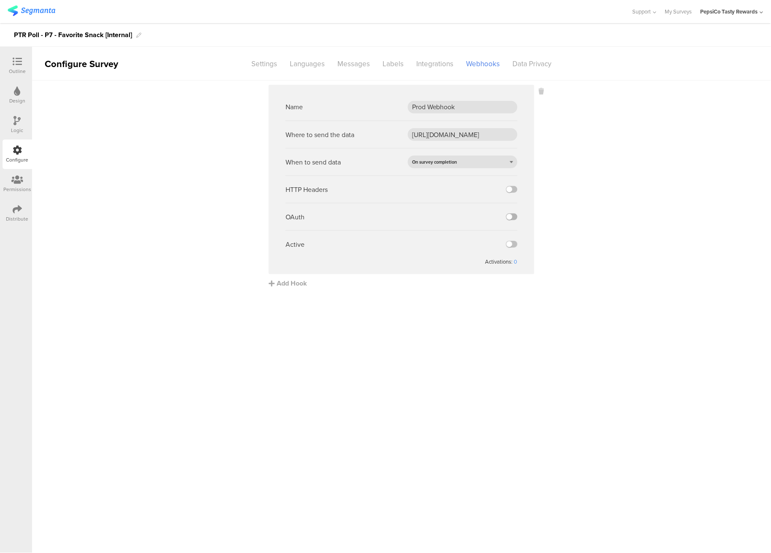
click at [0, 0] on input "checkbox" at bounding box center [0, 0] width 0 height 0
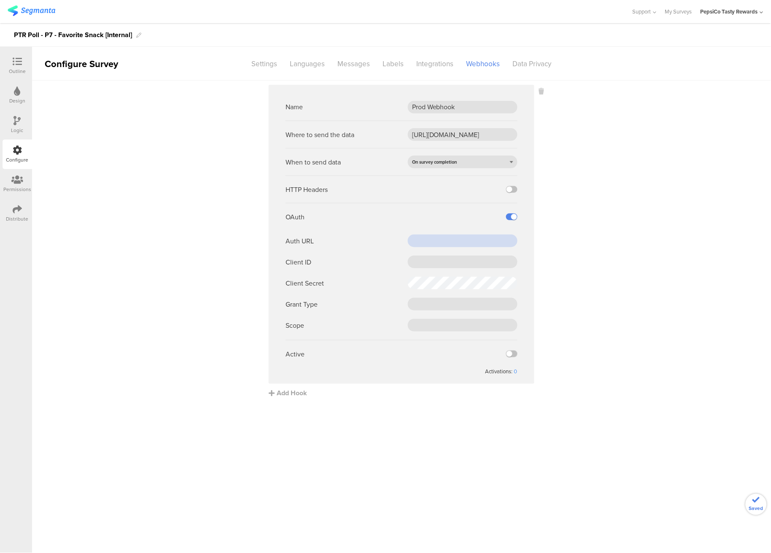
click at [479, 238] on input "text" at bounding box center [463, 241] width 110 height 13
paste input "[URL][DOMAIN_NAME]"
type input "[URL][DOMAIN_NAME]"
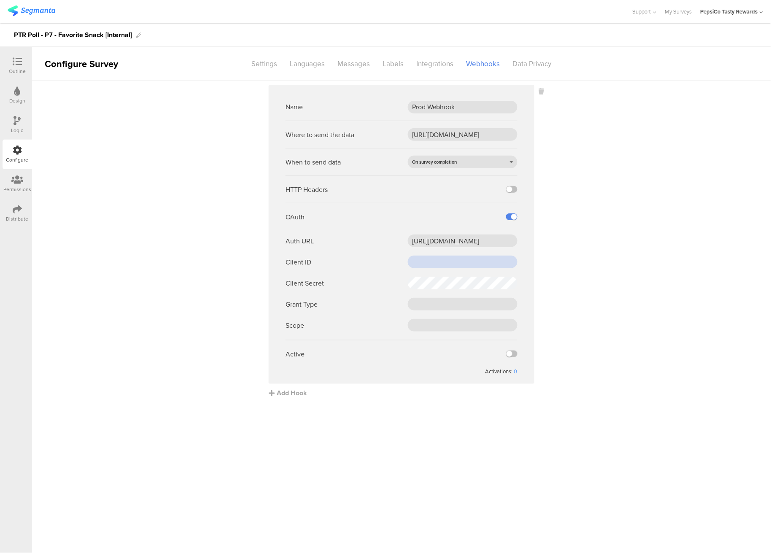
click at [457, 266] on input "text" at bounding box center [463, 262] width 110 height 13
paste input "0oa157f43unekJ8gx2p8"
type input "0oa157f43unekJ8gx2p8"
click at [456, 306] on input "text" at bounding box center [463, 304] width 110 height 13
paste input "client_credentials"
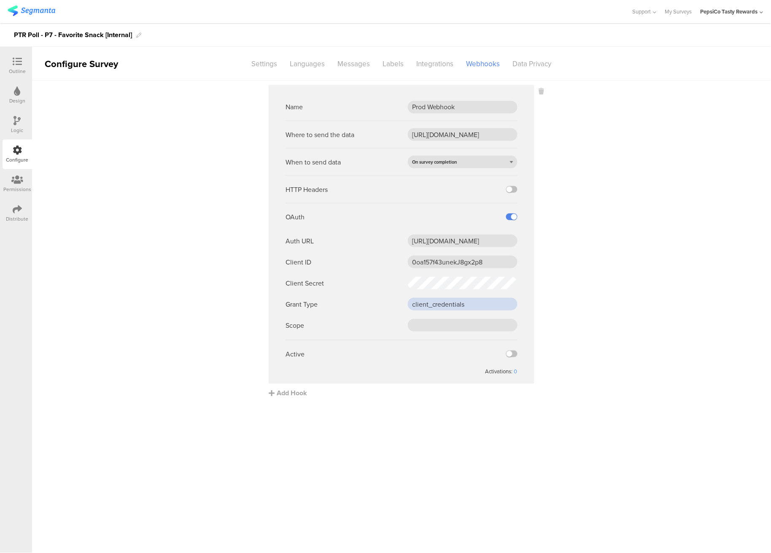
type input "client_credentials"
drag, startPoint x: 447, startPoint y: 335, endPoint x: 443, endPoint y: 324, distance: 12.0
click at [443, 324] on ng-form "Name Prod Webhook Where to send the data https://apim-na.mypepsico.com/cgf/eip/…" at bounding box center [402, 234] width 232 height 282
click at [443, 324] on input "text" at bounding box center [463, 325] width 110 height 13
paste input "cdp-segmanta"
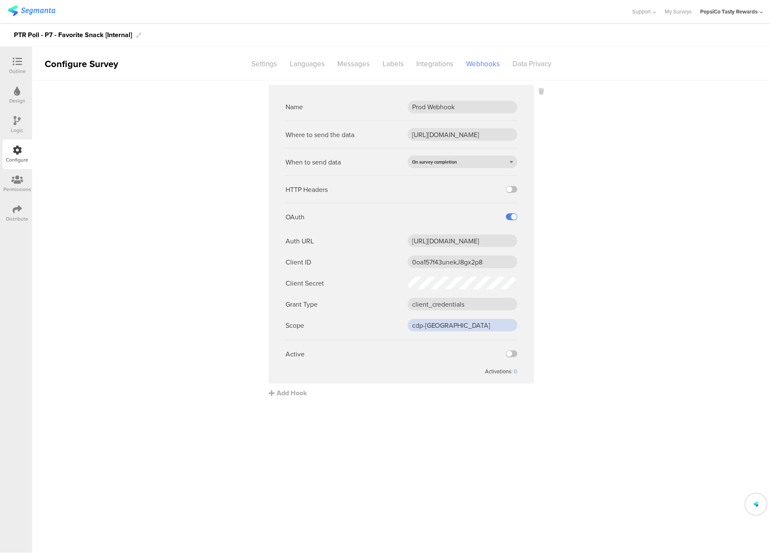
type input "cdp-segmanta"
click at [549, 346] on sg-webhook-settings "Name Prod Webhook Where to send the data https://apim-na.mypepsico.com/cgf/eip/…" at bounding box center [401, 241] width 739 height 313
click at [511, 354] on label at bounding box center [511, 354] width 11 height 7
click at [0, 0] on input "checkbox" at bounding box center [0, 0] width 0 height 0
click at [26, 59] on div "Outline" at bounding box center [18, 66] width 30 height 30
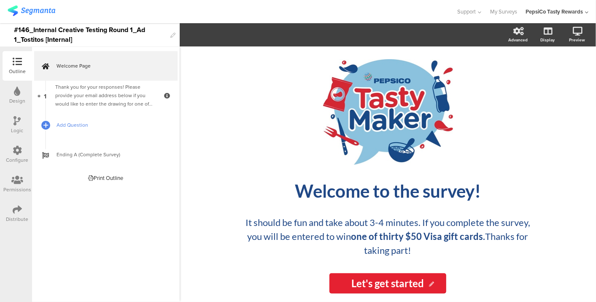
click at [90, 127] on span "Add Question" at bounding box center [111, 125] width 108 height 8
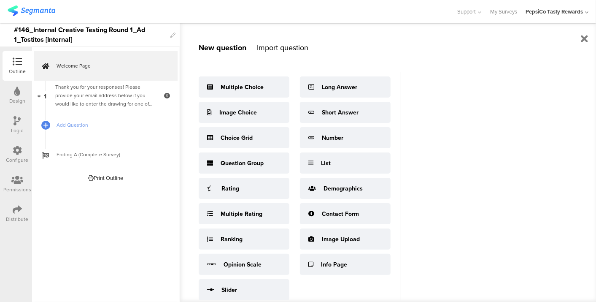
click at [272, 41] on div "New question Import question Multiple Choice Image Choice Choice Grid Question …" at bounding box center [290, 162] width 221 height 278
click at [273, 47] on div "Import question" at bounding box center [282, 47] width 51 height 11
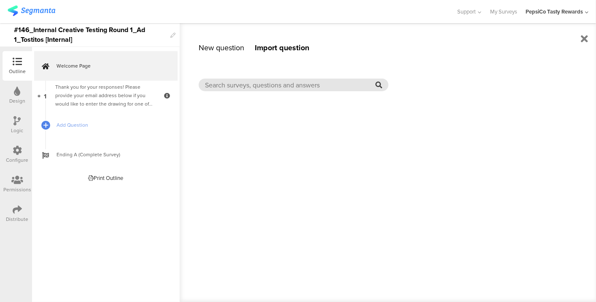
click at [284, 84] on input "text" at bounding box center [290, 85] width 170 height 10
click at [219, 48] on div "New question" at bounding box center [222, 47] width 46 height 11
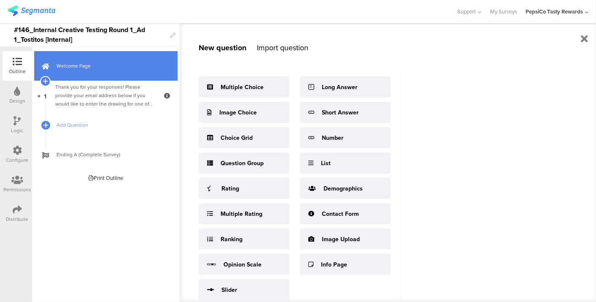
click at [120, 62] on span "Welcome Page" at bounding box center [111, 66] width 108 height 8
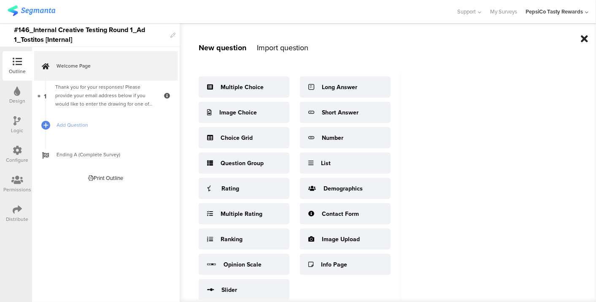
click at [583, 43] on icon at bounding box center [584, 39] width 7 height 10
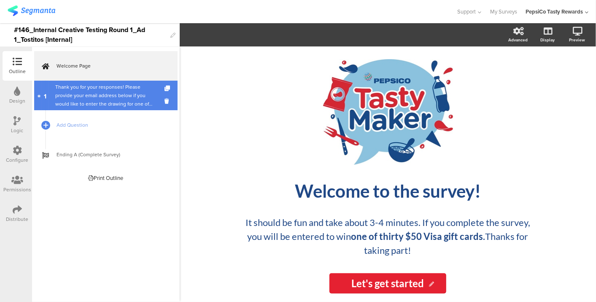
click at [104, 83] on div "Thank you for your responses! Please provide your email address below if you wo…" at bounding box center [105, 95] width 101 height 25
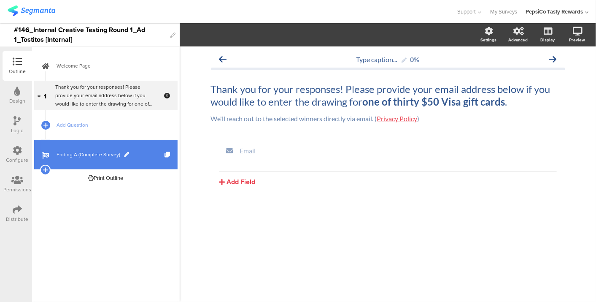
click at [81, 161] on link "Ending A (Complete Survey)" at bounding box center [105, 155] width 143 height 30
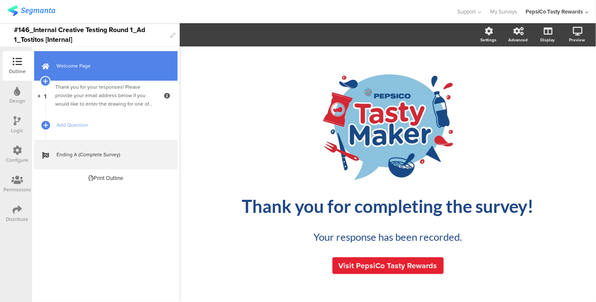
click at [103, 67] on span "Welcome Page" at bounding box center [111, 66] width 108 height 8
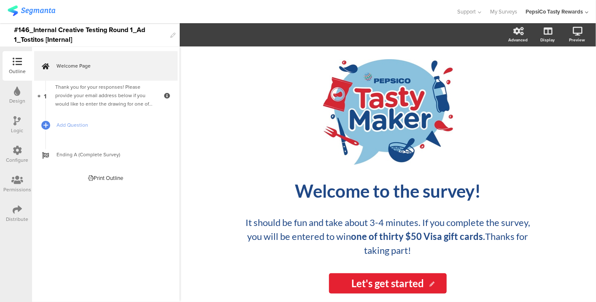
click at [21, 179] on icon at bounding box center [17, 179] width 12 height 9
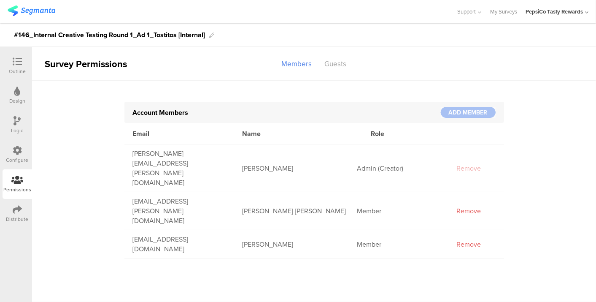
click at [9, 141] on div "Configure" at bounding box center [18, 155] width 30 height 30
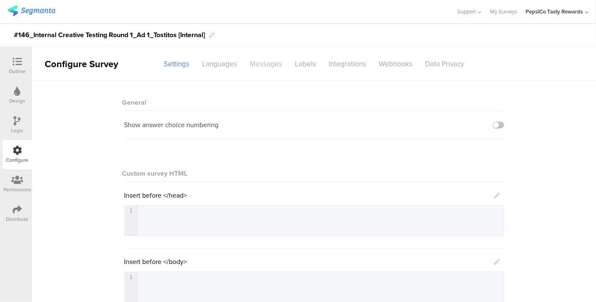
click at [281, 64] on div "Messages" at bounding box center [266, 64] width 45 height 15
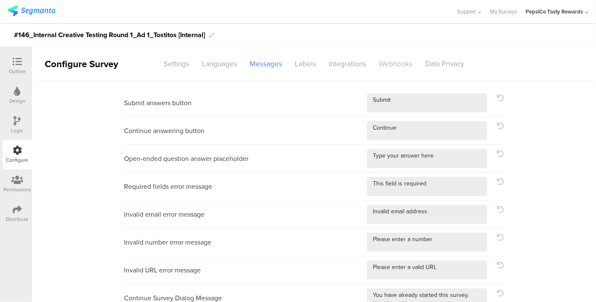
click at [397, 68] on div "Webhooks" at bounding box center [396, 64] width 46 height 15
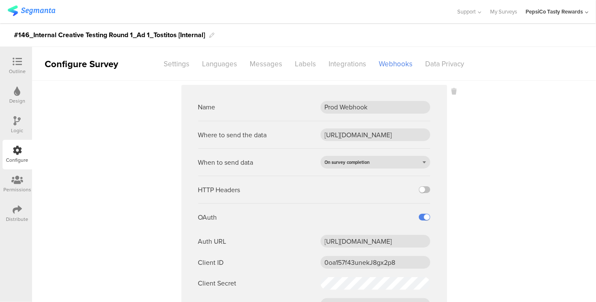
click at [23, 123] on div "Logic" at bounding box center [18, 125] width 30 height 30
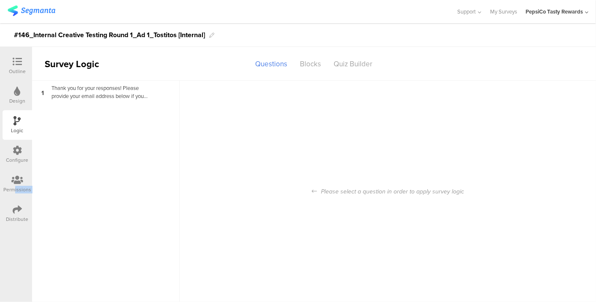
drag, startPoint x: 16, startPoint y: 197, endPoint x: 17, endPoint y: 214, distance: 17.4
click at [17, 214] on div "Outline Design Logic Configure Permissions Distribute" at bounding box center [16, 139] width 32 height 177
click at [17, 214] on div at bounding box center [17, 210] width 9 height 11
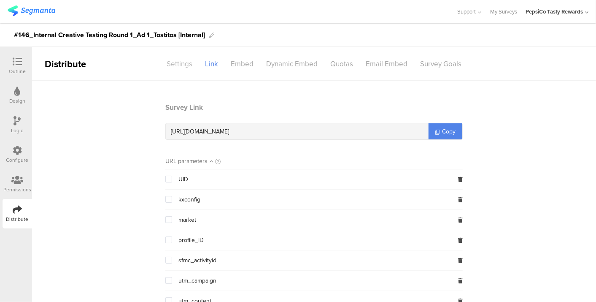
click at [171, 65] on div "Settings" at bounding box center [179, 64] width 38 height 15
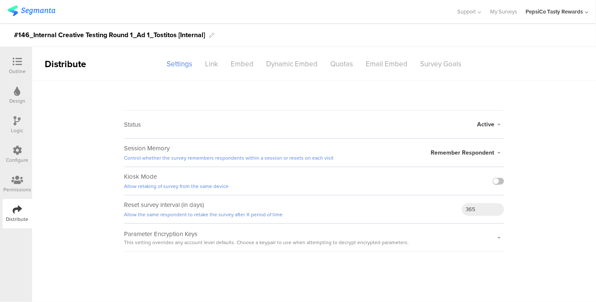
click at [498, 128] on div "Active" at bounding box center [491, 124] width 27 height 9
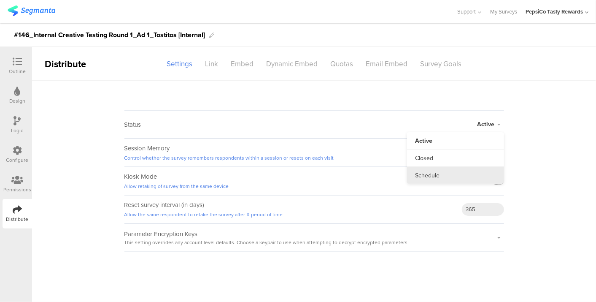
click at [442, 170] on li "Schedule" at bounding box center [455, 175] width 97 height 17
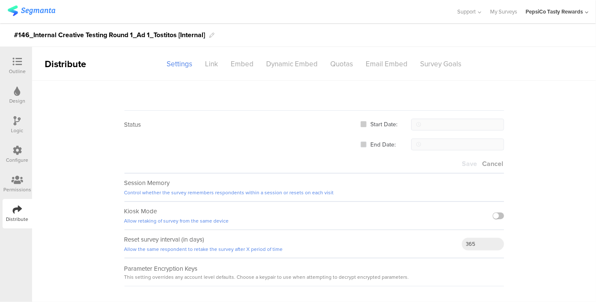
click at [362, 122] on span at bounding box center [364, 124] width 6 height 6
click at [367, 121] on input "Start Date:" at bounding box center [367, 121] width 0 height 0
click at [365, 125] on span at bounding box center [364, 124] width 6 height 6
click at [367, 121] on input "Start Date:" at bounding box center [367, 121] width 0 height 0
click at [494, 160] on span "Cancel" at bounding box center [493, 164] width 21 height 10
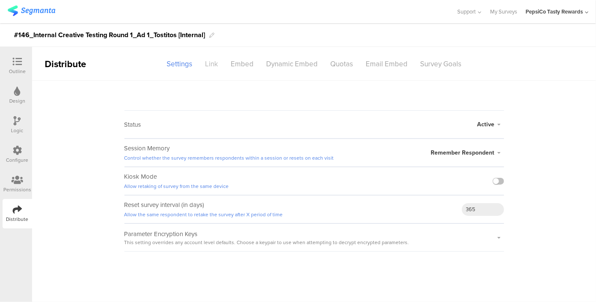
click at [211, 65] on div "Link" at bounding box center [212, 64] width 26 height 15
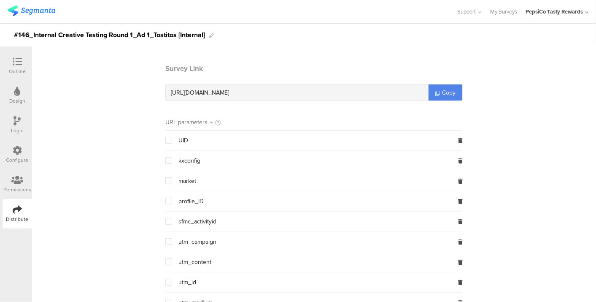
scroll to position [40, 0]
click at [165, 141] on span at bounding box center [168, 139] width 7 height 7
click at [172, 136] on input "checkbox" at bounding box center [172, 136] width 0 height 0
click at [165, 200] on span at bounding box center [168, 200] width 7 height 7
click at [172, 197] on input "checkbox" at bounding box center [172, 197] width 0 height 0
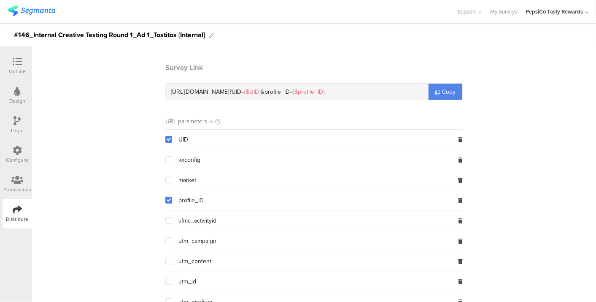
click at [166, 176] on span at bounding box center [168, 179] width 7 height 7
click at [172, 176] on input "checkbox" at bounding box center [172, 176] width 0 height 0
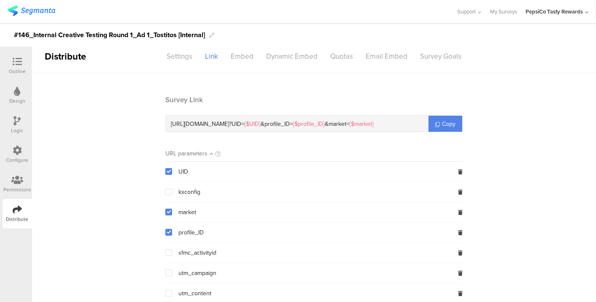
scroll to position [0, 0]
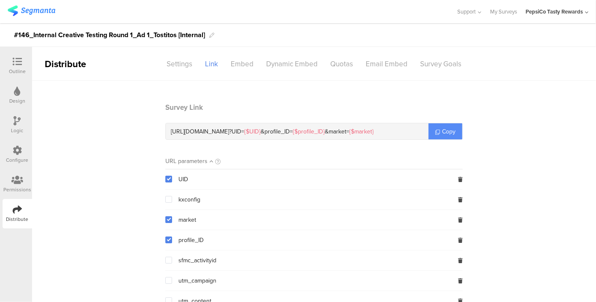
click at [445, 129] on span "Copy" at bounding box center [448, 131] width 13 height 9
click at [49, 11] on img at bounding box center [32, 10] width 48 height 11
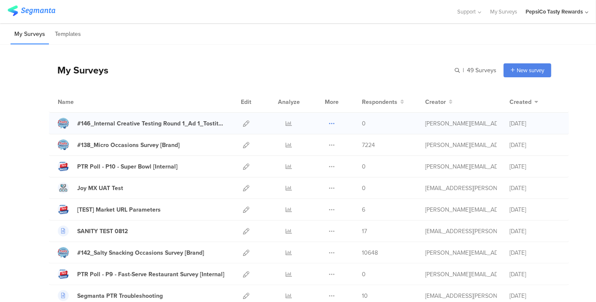
click at [329, 120] on icon at bounding box center [332, 123] width 6 height 6
click at [306, 146] on button "Duplicate" at bounding box center [315, 144] width 46 height 15
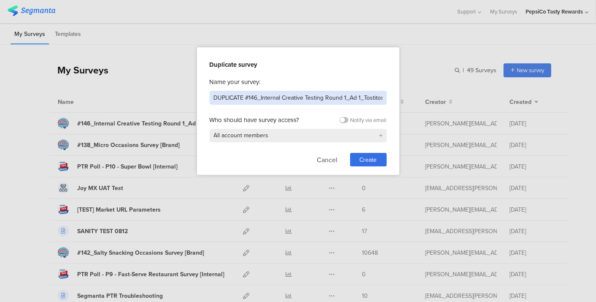
click at [359, 97] on input "DUPLICATE #146_Internal Creative Testing Round 1_Ad 1_Tostitos [Internal]" at bounding box center [298, 98] width 177 height 14
click at [365, 97] on input "DUPLICATE #146_Internal Creative Testing Round 1_Ad 2_Tostitos [Internal]" at bounding box center [298, 98] width 177 height 14
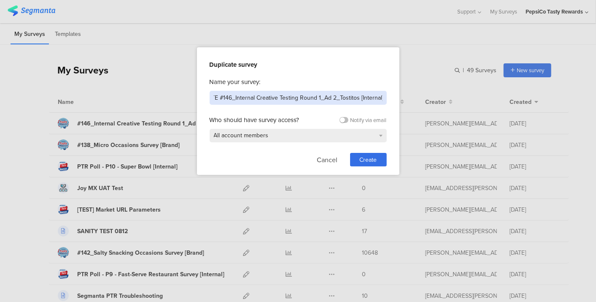
drag, startPoint x: 365, startPoint y: 97, endPoint x: 358, endPoint y: 93, distance: 8.7
click at [358, 93] on input "DUPLICATE #146_Internal Creative Testing Round 1_Ad 2_Tostitos [Internal]" at bounding box center [298, 98] width 177 height 14
type input "DUPLICATE #146_Internal Creative Testing Round 1_Ad 2_Lay's [Internal]"
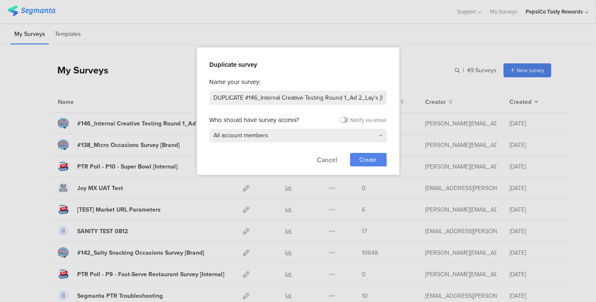
click at [360, 159] on span "Create" at bounding box center [368, 159] width 17 height 9
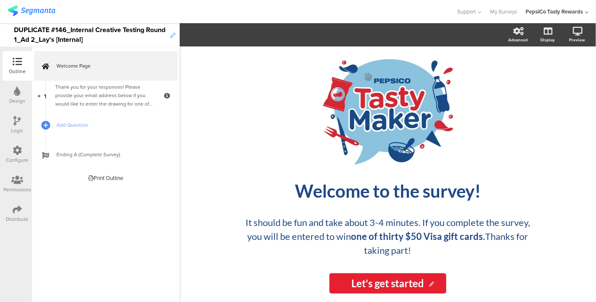
click at [173, 38] on icon at bounding box center [172, 35] width 5 height 5
click at [52, 30] on div "DUPLICATE #146_Internal Creative Testing Round 1_Ad 2_Lay's [Internal]" at bounding box center [90, 34] width 152 height 23
click at [182, 173] on div "/ Welcome to the survey! Welcome to the survey! It should be fun and take about…" at bounding box center [388, 173] width 416 height 255
click at [20, 167] on div "Configure" at bounding box center [18, 155] width 30 height 30
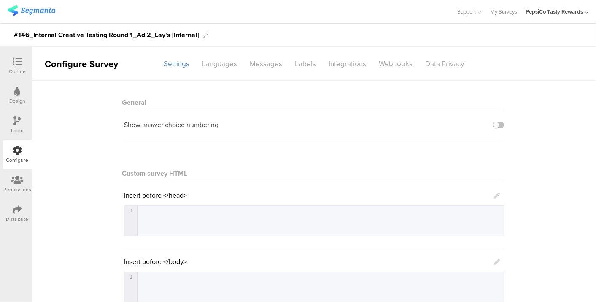
click at [20, 210] on icon at bounding box center [17, 209] width 9 height 9
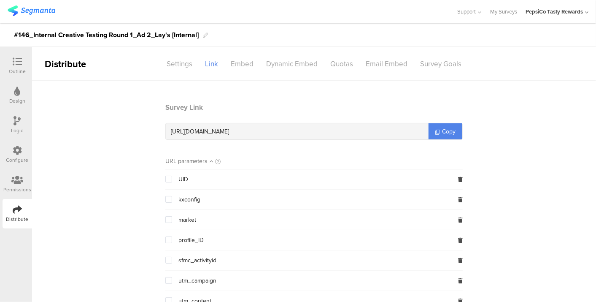
click at [165, 177] on span at bounding box center [168, 178] width 7 height 7
click at [172, 175] on input "checkbox" at bounding box center [172, 175] width 0 height 0
click at [165, 222] on span at bounding box center [168, 219] width 7 height 7
click at [172, 216] on input "checkbox" at bounding box center [172, 216] width 0 height 0
click at [165, 237] on span at bounding box center [168, 239] width 7 height 7
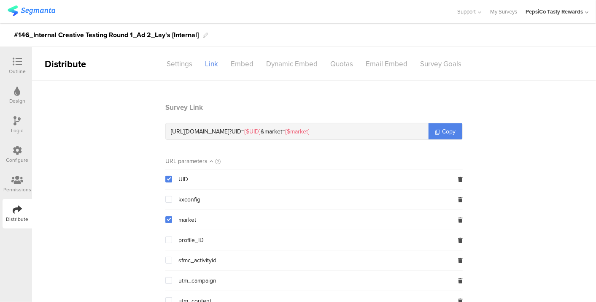
click at [172, 236] on input "checkbox" at bounding box center [172, 236] width 0 height 0
click at [442, 132] on span "Copy" at bounding box center [448, 131] width 13 height 9
click at [165, 221] on span at bounding box center [168, 219] width 7 height 7
click at [172, 216] on input "checkbox" at bounding box center [172, 216] width 0 height 0
click at [165, 215] on label at bounding box center [168, 219] width 7 height 9
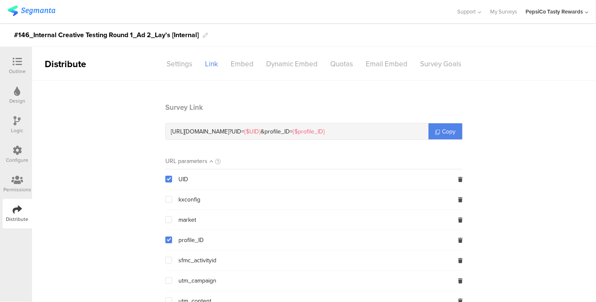
click at [172, 216] on input "checkbox" at bounding box center [172, 216] width 0 height 0
click at [37, 12] on img at bounding box center [32, 10] width 48 height 11
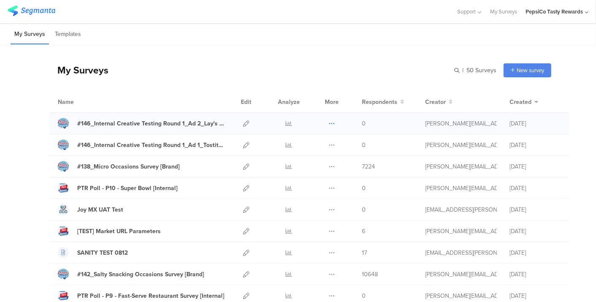
click at [329, 124] on icon at bounding box center [332, 123] width 6 height 6
click at [314, 147] on button "Duplicate" at bounding box center [315, 144] width 46 height 15
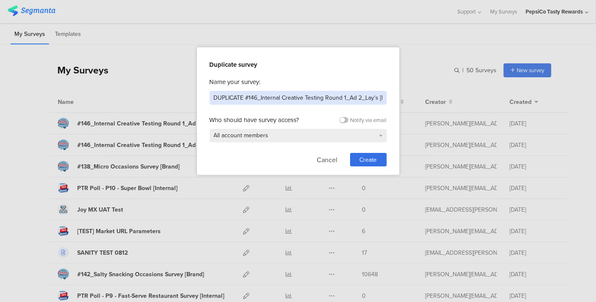
click at [246, 97] on input "DUPLICATE #146_Internal Creative Testing Round 1_Ad 2_Lay's [Internal]" at bounding box center [298, 98] width 177 height 14
click at [327, 96] on input "#146_Internal Creative Testing Round 1_Ad 2_Lay's [Internal]" at bounding box center [298, 98] width 177 height 14
click at [343, 97] on input "#146_Internal Creative Testing Round 1_Ad 3_Lay's [Internal]" at bounding box center [298, 98] width 177 height 14
type input "#146_Internal Creative Testing Round 1_Ad 3_Siete [Internal]"
click at [368, 157] on span "Create" at bounding box center [368, 159] width 17 height 9
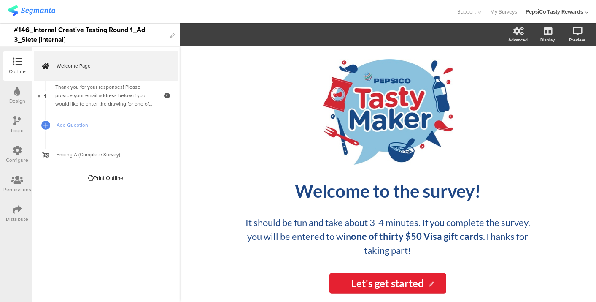
click at [16, 211] on icon at bounding box center [17, 209] width 9 height 9
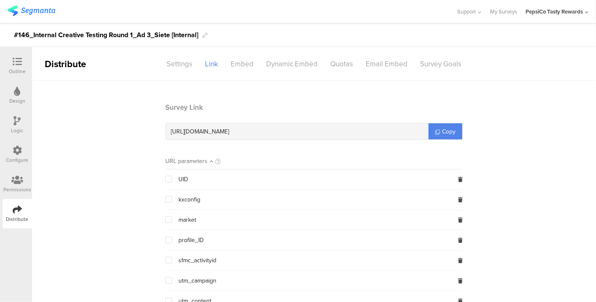
click at [167, 179] on span at bounding box center [168, 178] width 7 height 7
click at [172, 175] on input "checkbox" at bounding box center [172, 175] width 0 height 0
click at [165, 219] on span at bounding box center [168, 219] width 7 height 7
click at [172, 216] on input "checkbox" at bounding box center [172, 216] width 0 height 0
click at [165, 245] on div "profile_ID" at bounding box center [313, 240] width 297 height 20
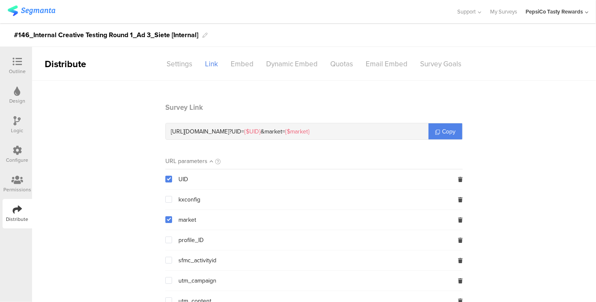
click at [166, 239] on span at bounding box center [168, 239] width 7 height 7
click at [172, 236] on input "checkbox" at bounding box center [172, 236] width 0 height 0
click at [437, 131] on link "Copy" at bounding box center [446, 131] width 34 height 16
click at [24, 2] on div "Support Help Center Live Chat My Surveys PepsiCo Tasty Rewards ACCOUNTS PepsiCo…" at bounding box center [298, 11] width 581 height 23
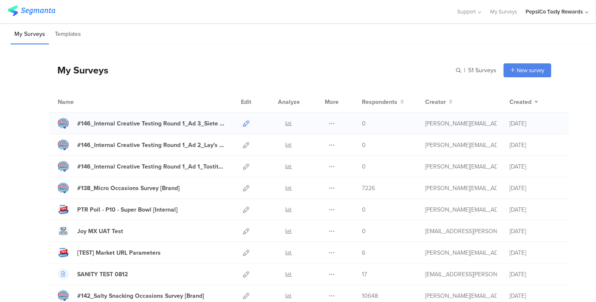
click at [243, 121] on icon at bounding box center [246, 123] width 6 height 6
click at [243, 143] on icon at bounding box center [246, 145] width 6 height 6
click at [237, 161] on div at bounding box center [246, 166] width 18 height 21
click at [243, 169] on link at bounding box center [246, 166] width 6 height 21
click at [243, 122] on icon at bounding box center [246, 123] width 6 height 6
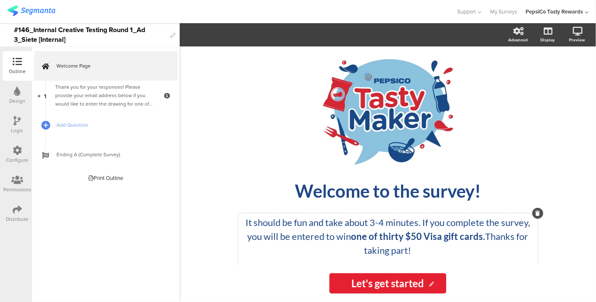
click at [381, 224] on div "It should be fun and take about 3-4 minutes. If you complete the survey, you wi…" at bounding box center [388, 250] width 300 height 74
click at [380, 224] on div "It should be fun and take about 3-4 minutes. If you complete the survey, you wi…" at bounding box center [388, 250] width 300 height 74
click at [376, 224] on div "It should be fun and take about 5 minutes. If you complete the survey, you will…" at bounding box center [388, 250] width 300 height 74
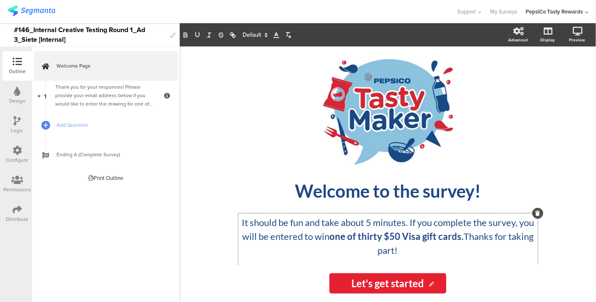
scroll to position [41, 0]
